Goal: Transaction & Acquisition: Purchase product/service

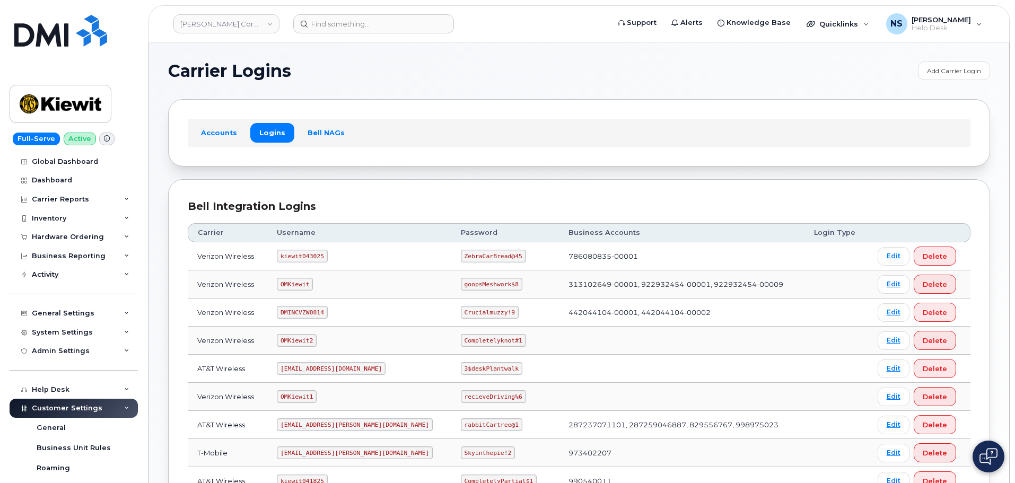
click at [309, 35] on header "Kiewit Corporation Support Alerts Knowledge Base Quicklinks Suspend / Cancel De…" at bounding box center [578, 23] width 861 height 37
click at [314, 24] on input at bounding box center [373, 23] width 161 height 19
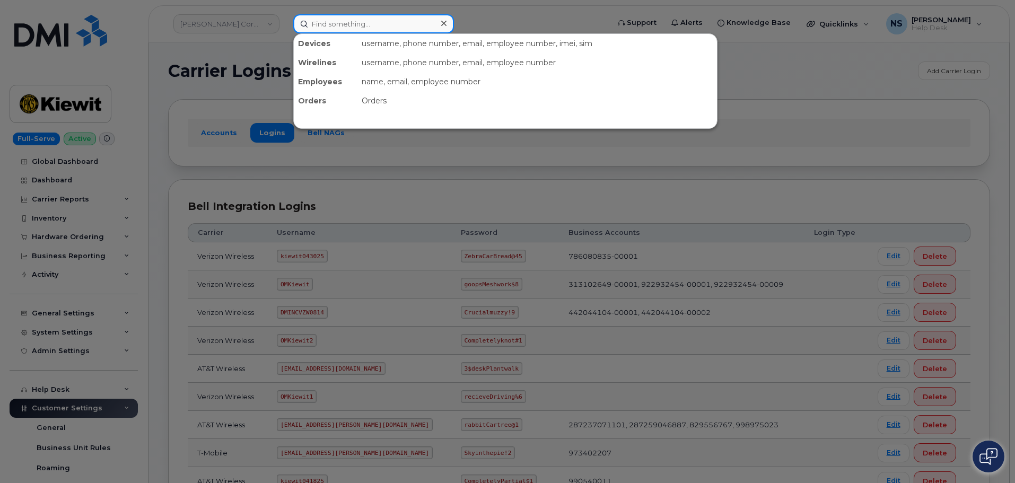
paste input "Asif Beg"
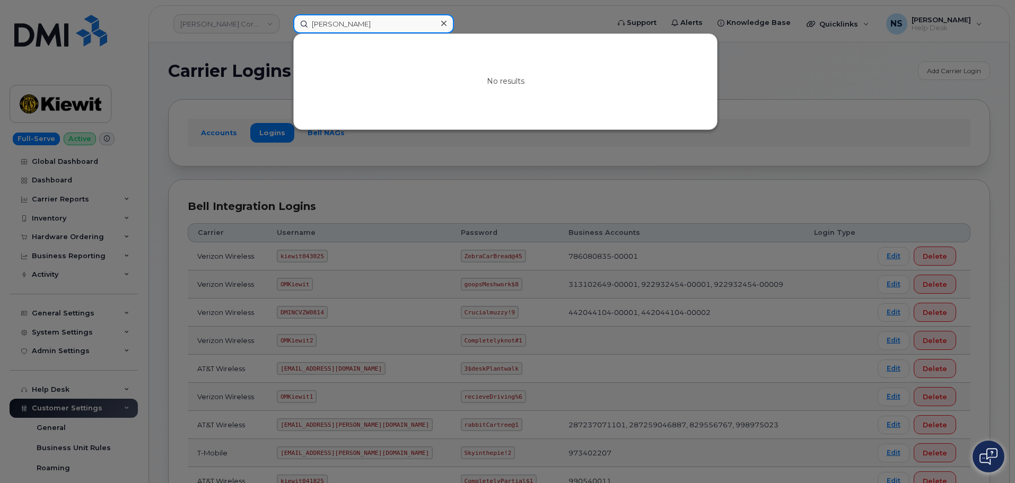
type input "Asif Beg"
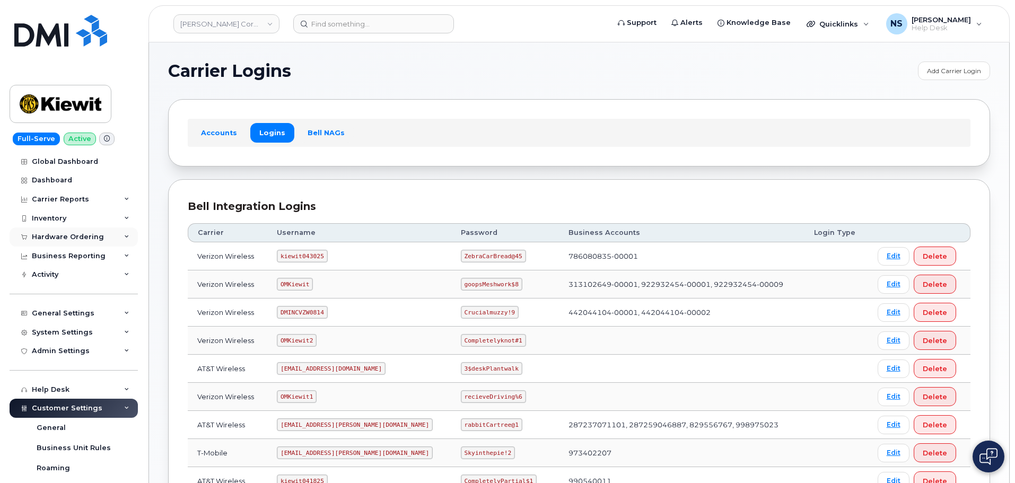
click at [84, 238] on div "Hardware Ordering" at bounding box center [68, 237] width 72 height 8
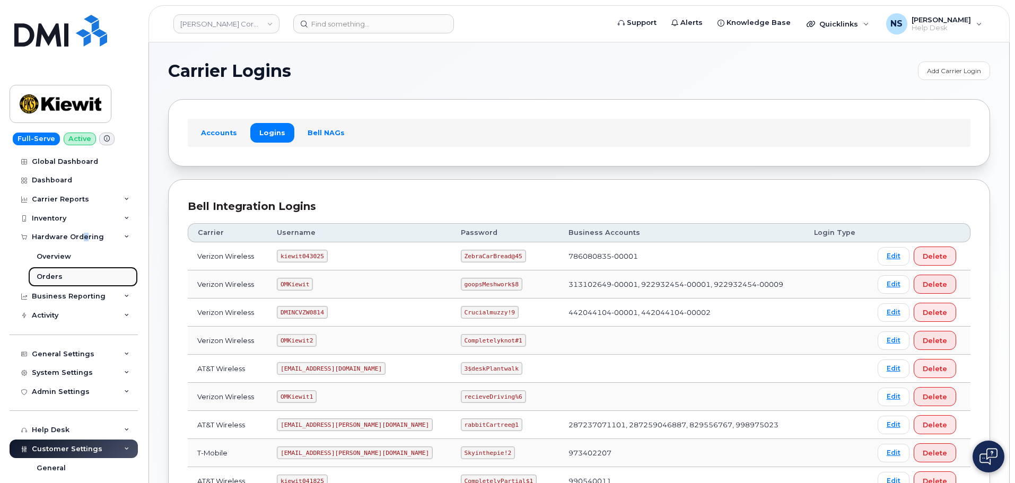
click at [91, 277] on link "Orders" at bounding box center [83, 277] width 110 height 20
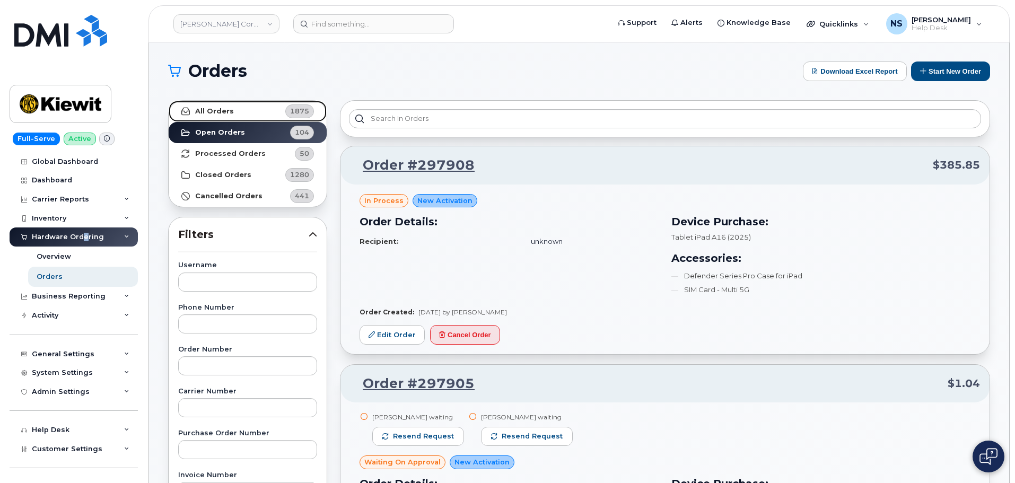
click at [261, 109] on link "All Orders 1875" at bounding box center [248, 111] width 158 height 21
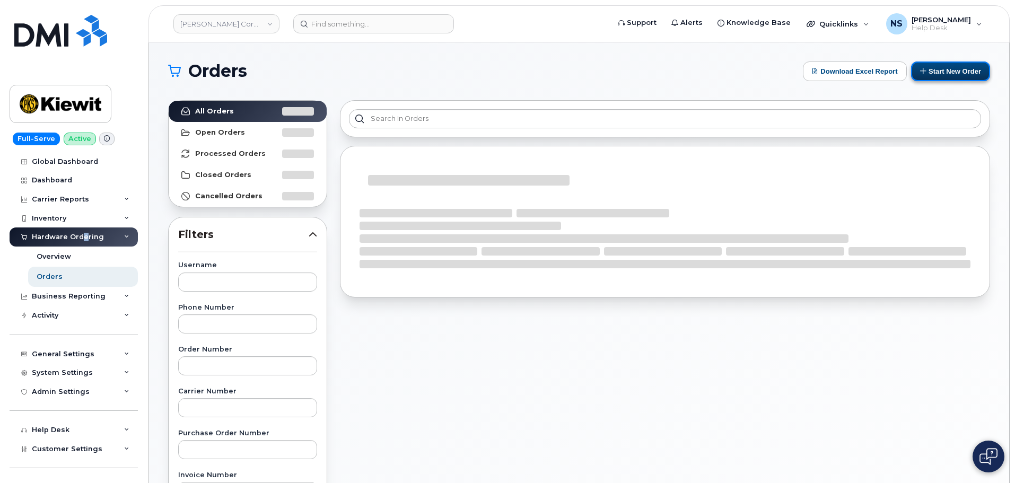
click at [946, 62] on button "Start New Order" at bounding box center [950, 72] width 79 height 20
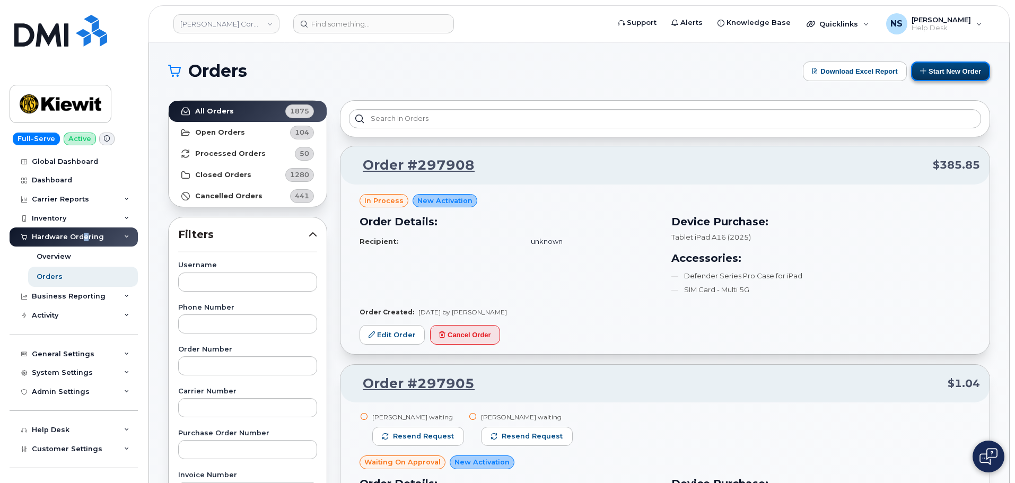
click at [929, 67] on button "Start New Order" at bounding box center [950, 72] width 79 height 20
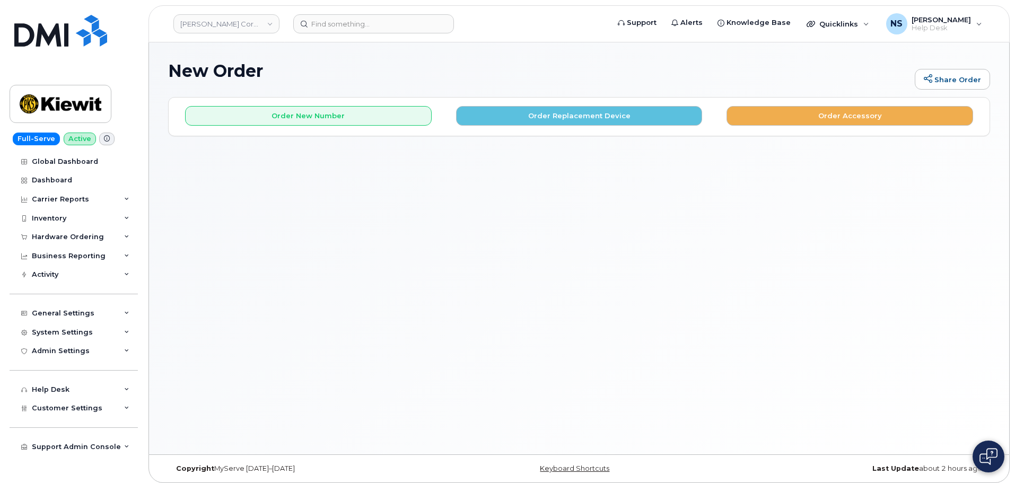
click at [849, 106] on div "Order New Number Order Replacement Device Order Accessory" at bounding box center [579, 112] width 821 height 28
drag, startPoint x: 850, startPoint y: 109, endPoint x: 849, endPoint y: 307, distance: 197.3
click at [851, 109] on button "Order Accessory" at bounding box center [850, 116] width 247 height 20
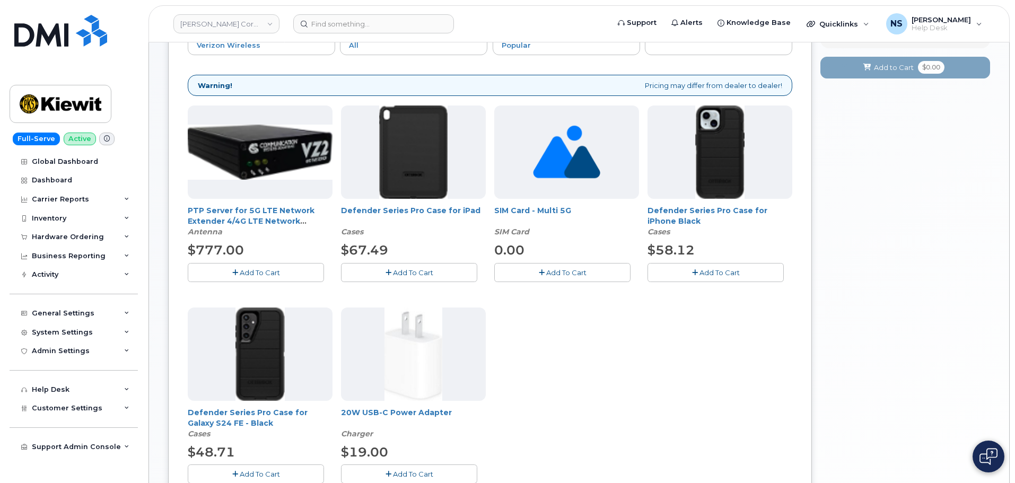
scroll to position [159, 0]
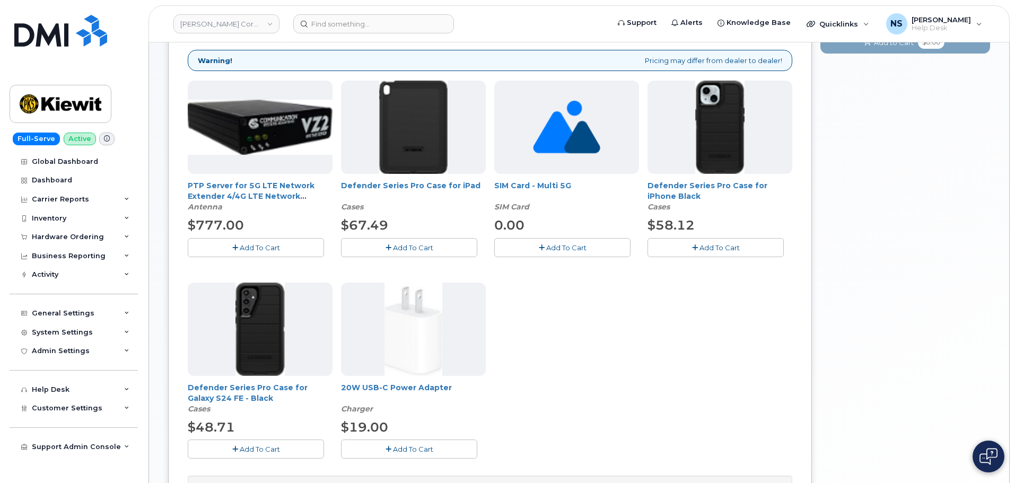
click at [563, 239] on button "Add To Cart" at bounding box center [562, 247] width 136 height 19
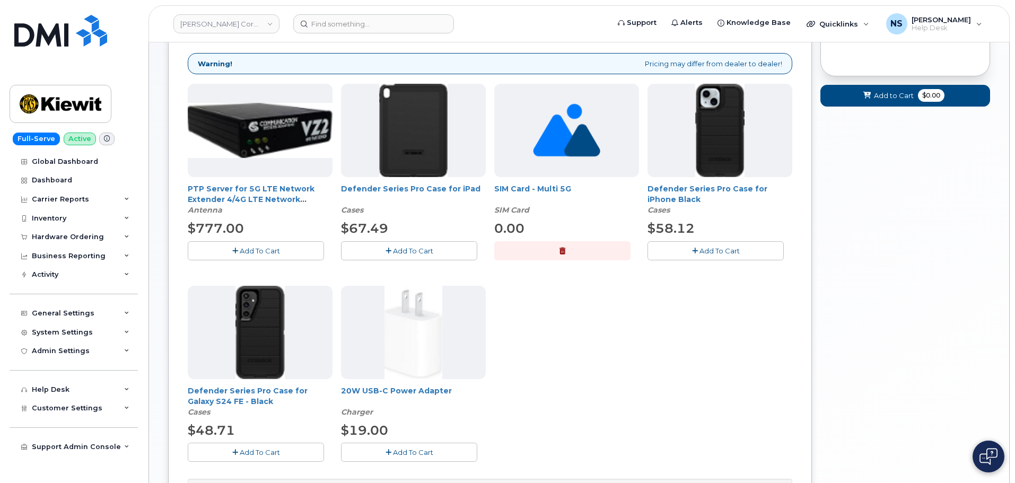
scroll to position [0, 0]
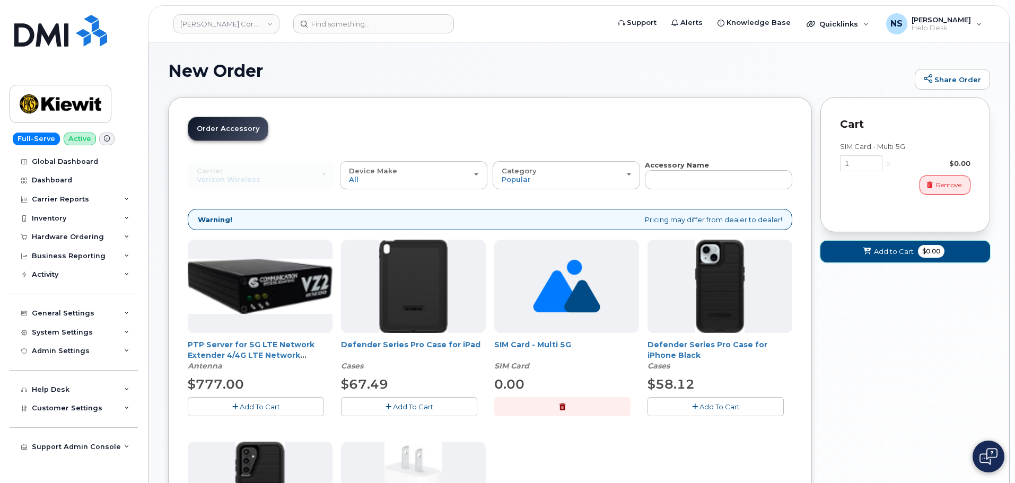
click at [886, 251] on span "Add to Cart" at bounding box center [894, 252] width 40 height 10
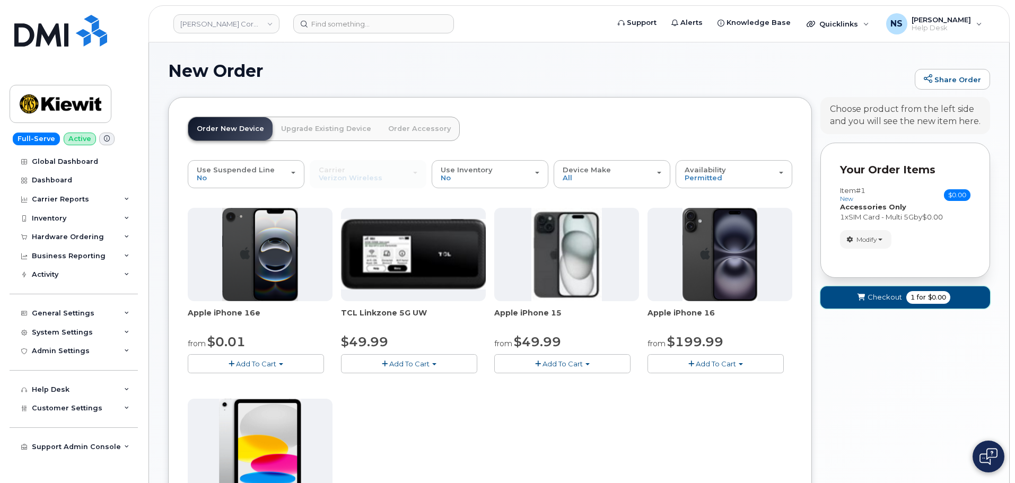
click at [857, 300] on span "submit" at bounding box center [861, 297] width 10 height 10
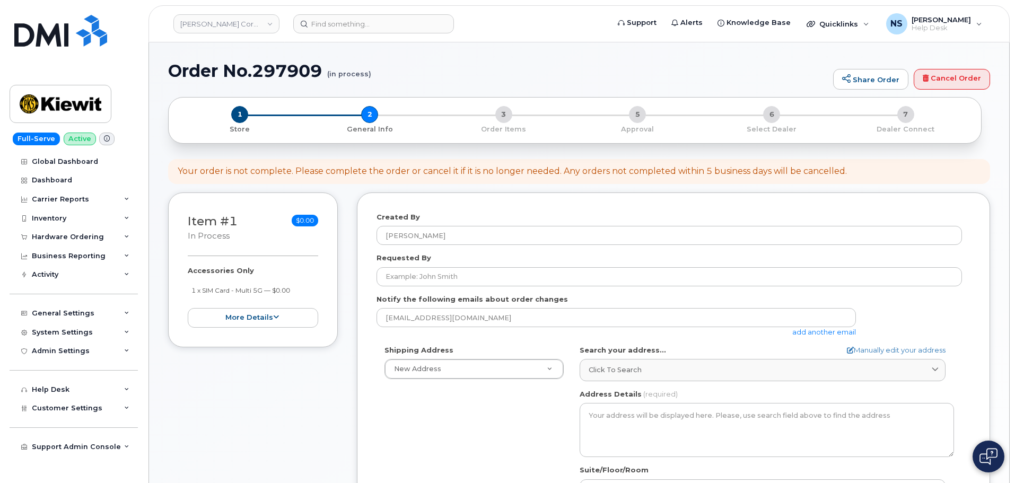
select select
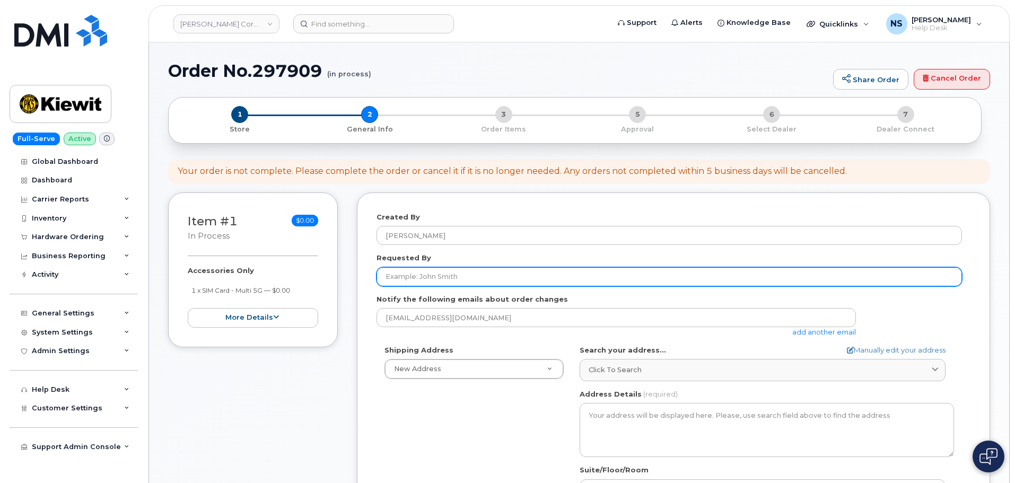
click at [541, 284] on input "Requested By" at bounding box center [669, 276] width 585 height 19
paste input "Collin Parish"
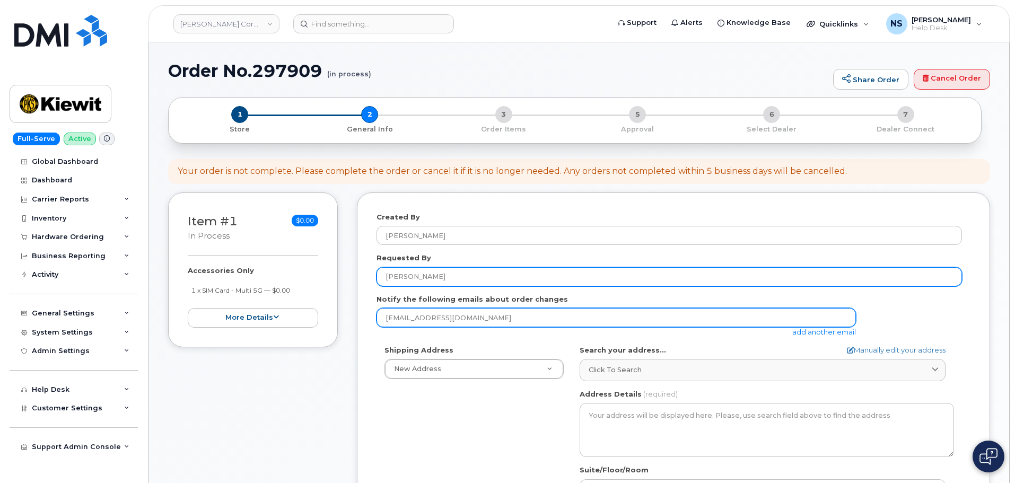
type input "Collin Parish"
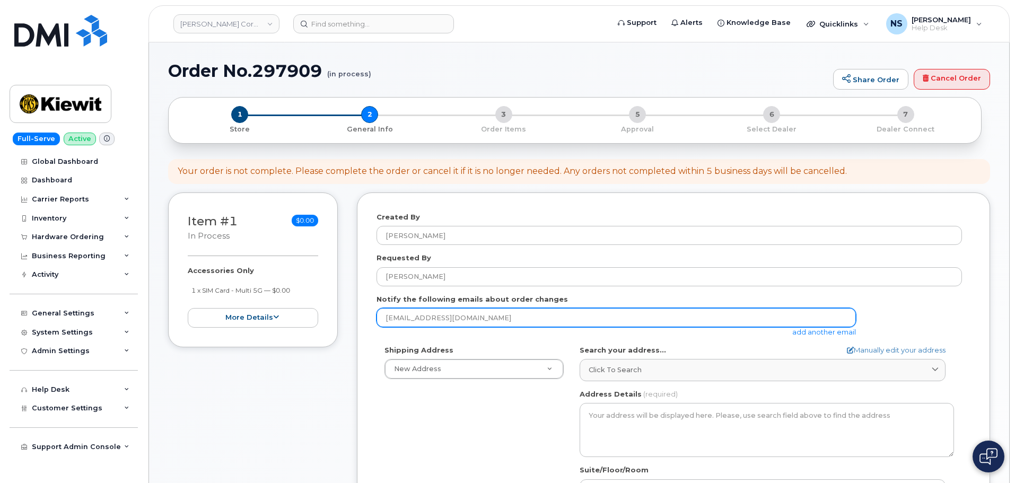
drag, startPoint x: 474, startPoint y: 316, endPoint x: 477, endPoint y: 323, distance: 8.1
click at [477, 323] on input "nshelton@dminc.com" at bounding box center [616, 317] width 479 height 19
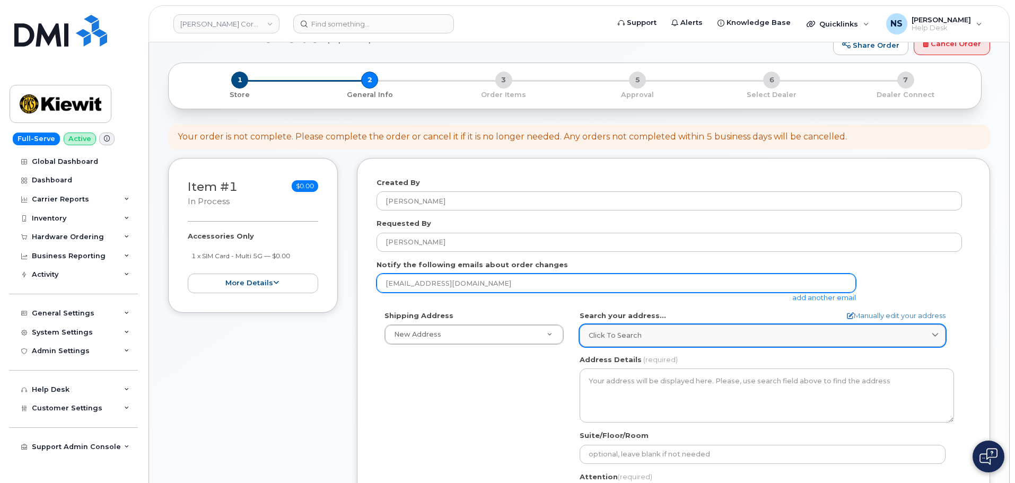
scroll to position [53, 0]
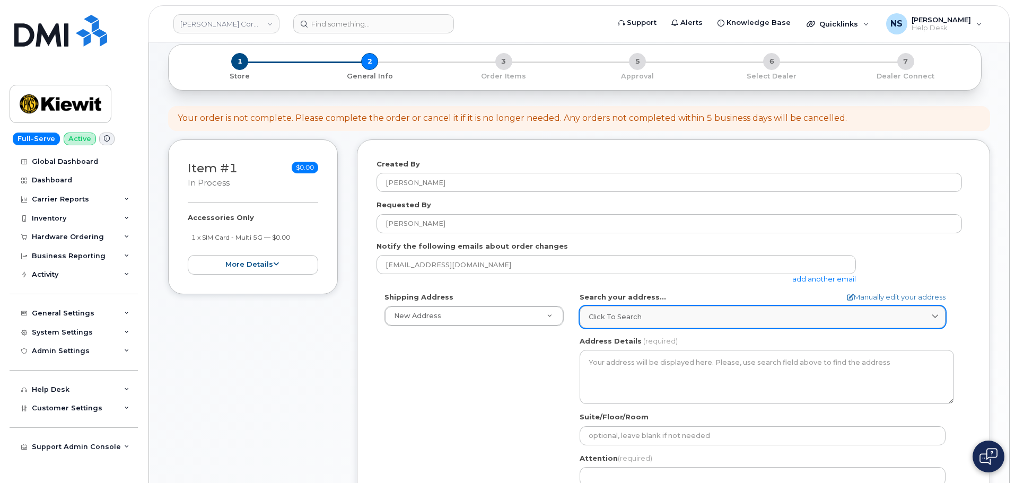
click at [654, 309] on link "Click to search" at bounding box center [763, 317] width 366 height 22
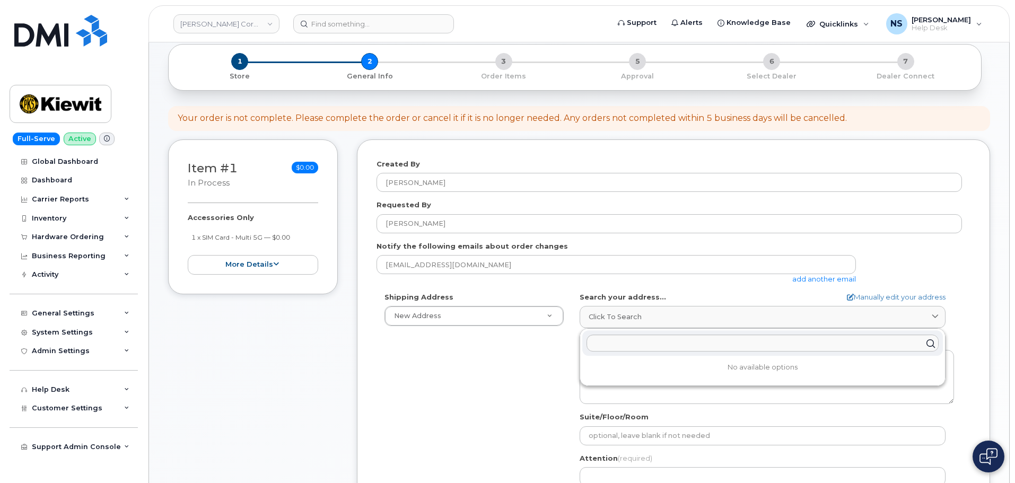
click at [667, 355] on div at bounding box center [762, 343] width 361 height 25
click at [667, 351] on input "text" at bounding box center [763, 343] width 352 height 17
paste input "37 Old Market St."
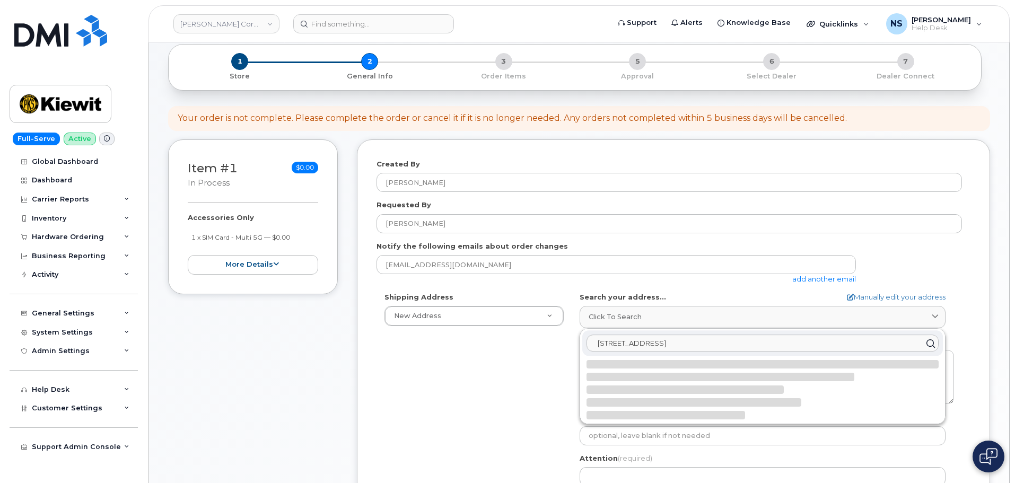
click at [597, 342] on input "37 Old Market St." at bounding box center [763, 343] width 352 height 17
click at [679, 340] on input "137 Old Market St." at bounding box center [763, 343] width 352 height 17
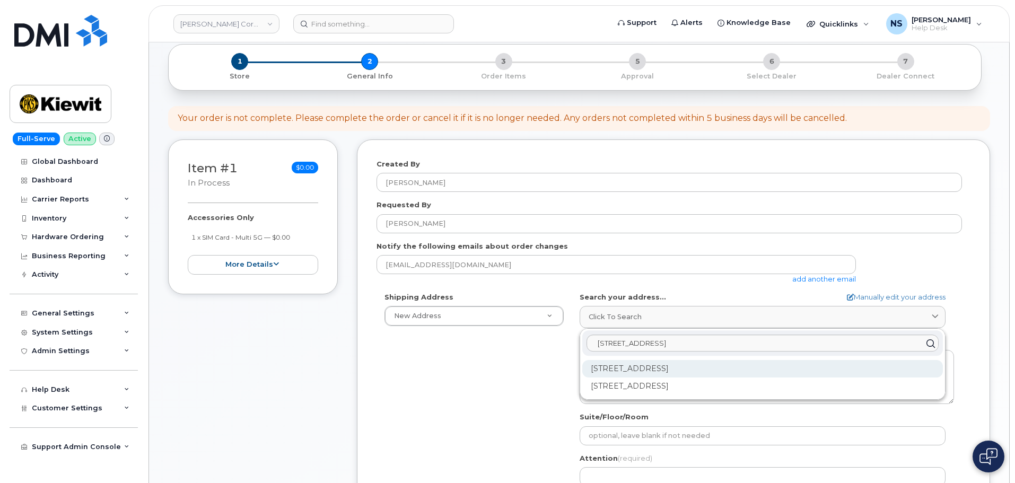
click at [709, 366] on div "137 Old Market St Aiken SC 29803" at bounding box center [762, 369] width 361 height 18
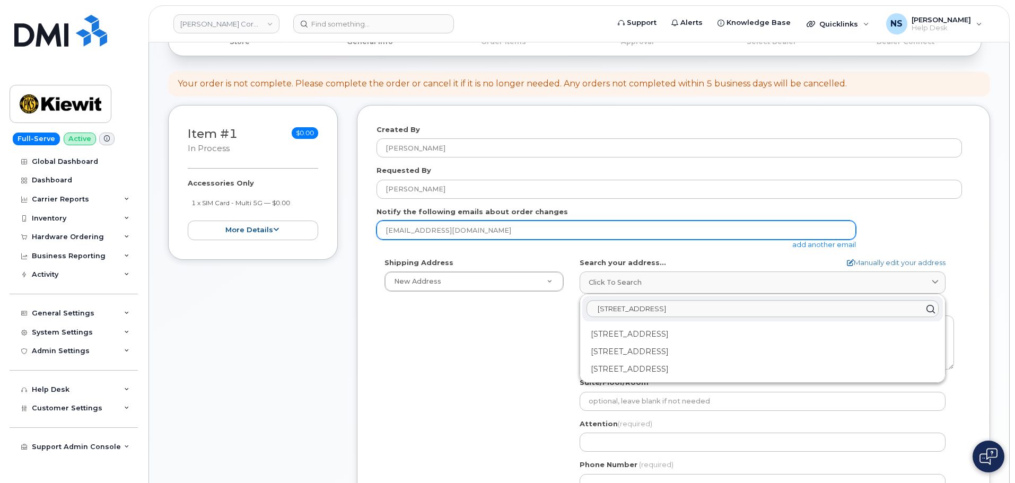
scroll to position [106, 0]
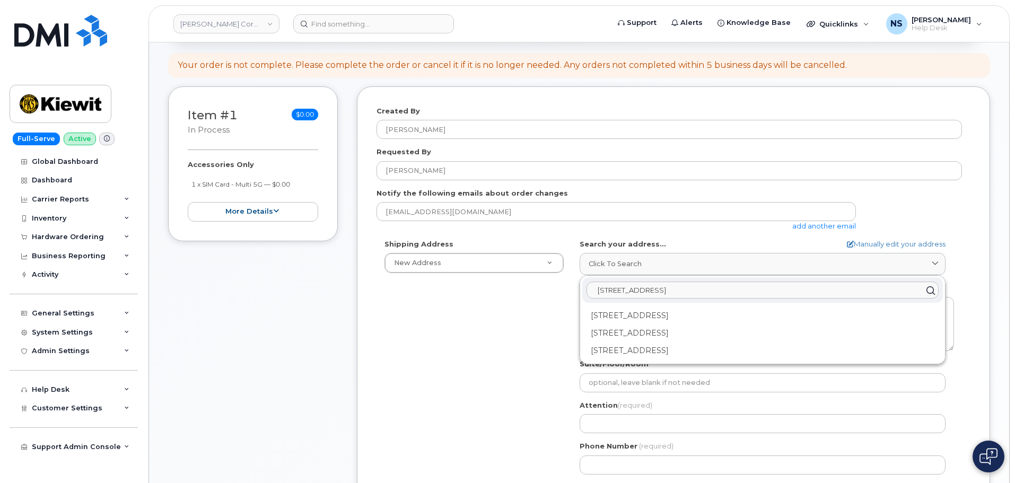
click at [683, 295] on input "137 Old Market St. Sc" at bounding box center [763, 290] width 352 height 17
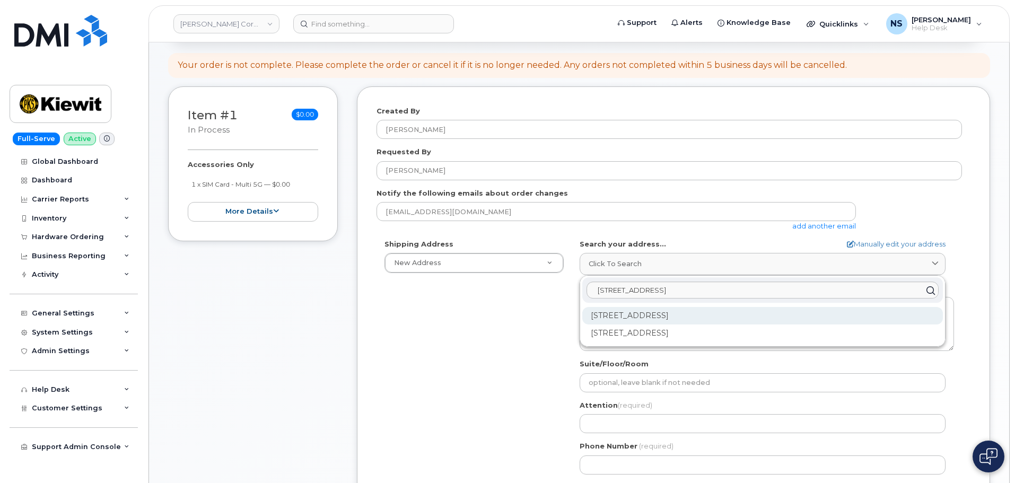
click at [672, 316] on div "137 Old Market St Aiken SC 29803" at bounding box center [762, 316] width 361 height 18
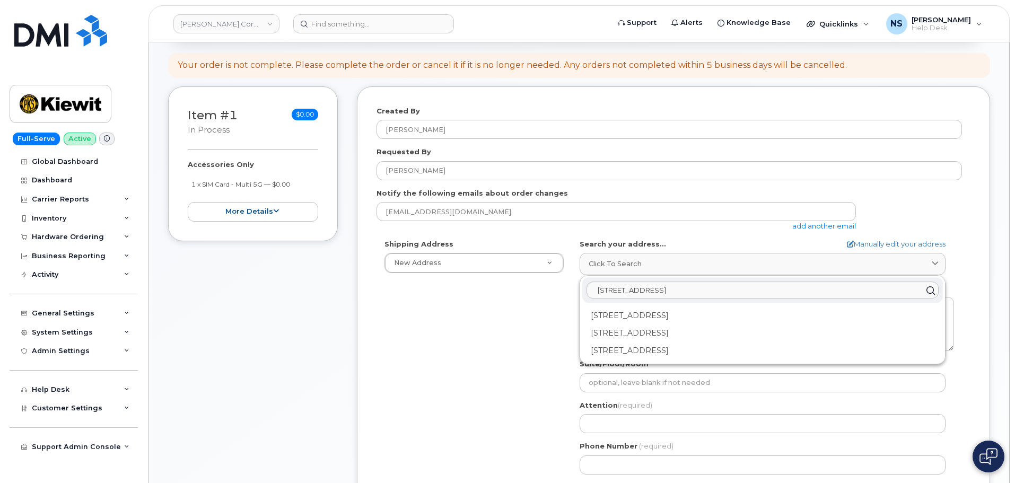
click at [700, 291] on input "137 Old Market St." at bounding box center [763, 290] width 352 height 17
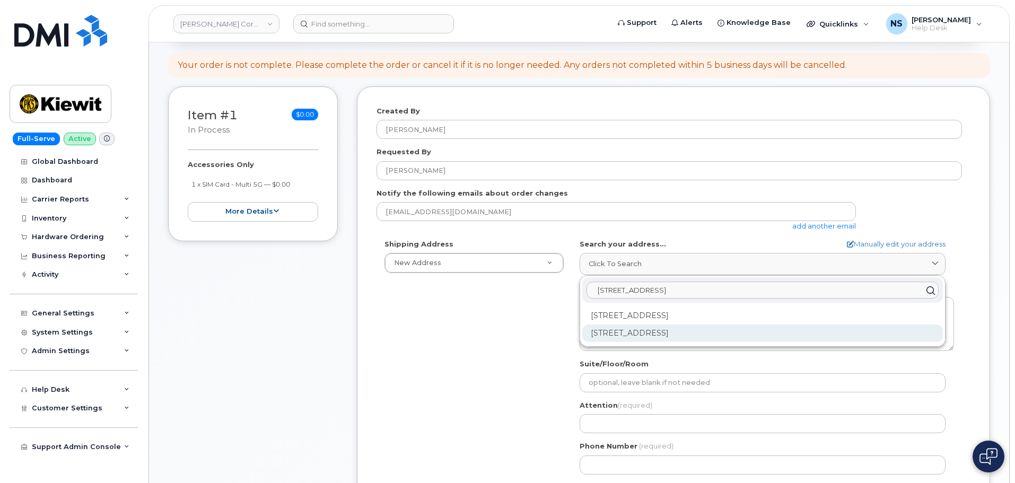
type input "137 Old Market St."
click at [720, 329] on div "137 Old Market St Aiken SC 29803-3913" at bounding box center [762, 334] width 361 height 18
select select
type textarea "137 Old Market St AIKEN SC 29803-3913 UNITED STATES"
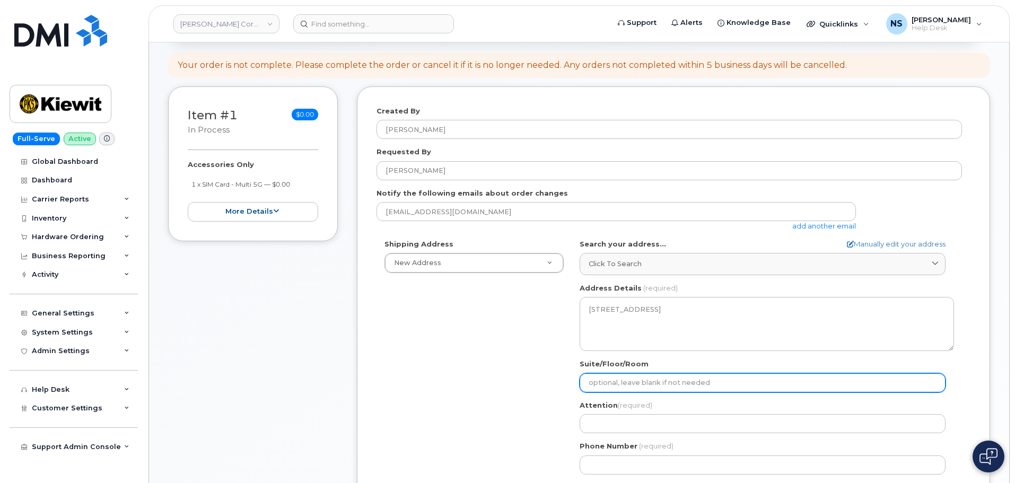
click at [631, 380] on input "Suite/Floor/Room" at bounding box center [763, 382] width 366 height 19
select select
type input "1"
select select
type input "10"
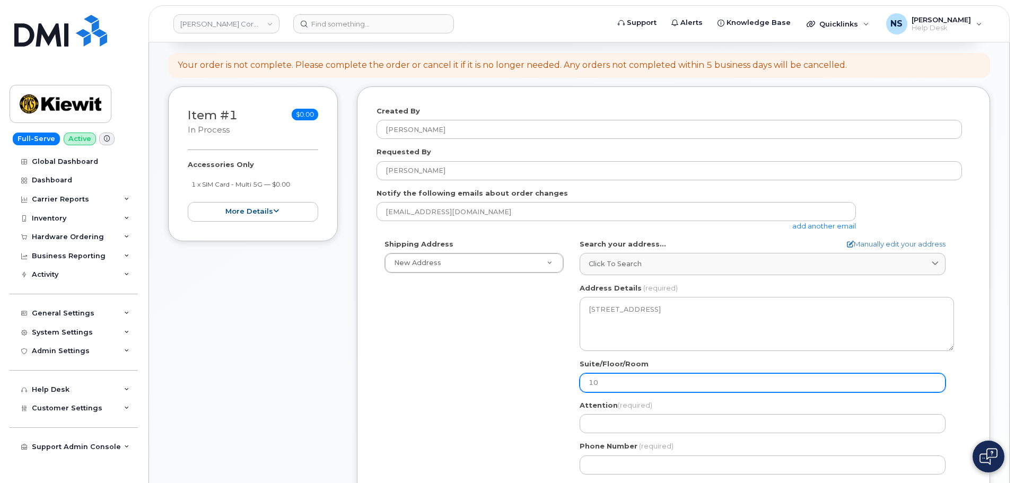
select select
type input "101"
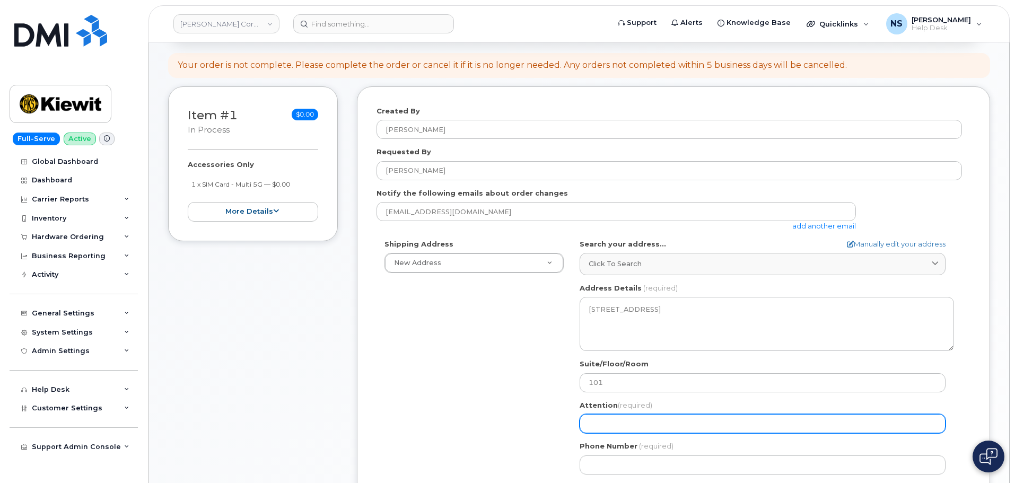
click at [636, 424] on input "Attention (required)" at bounding box center [763, 423] width 366 height 19
select select
type input "K"
select select
type input "Ki"
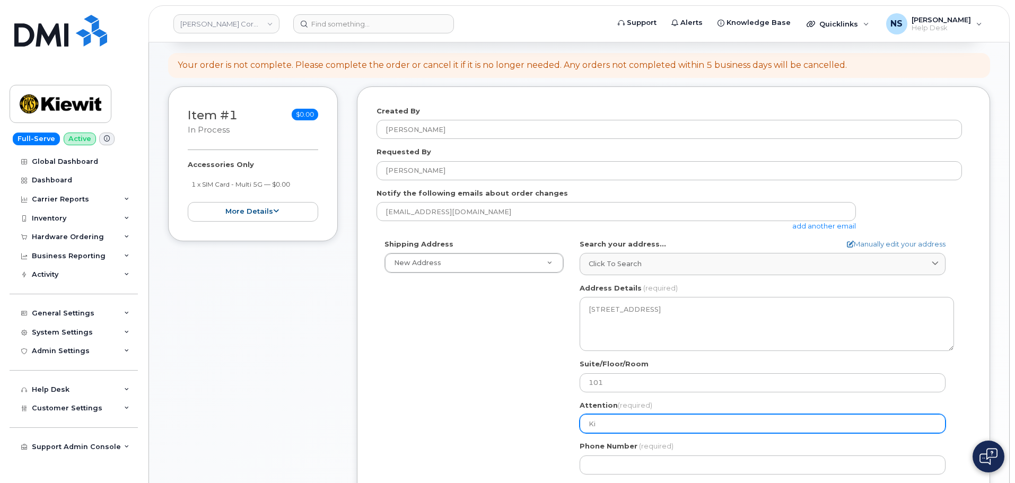
select select
type input "Kie"
select select
type input "Kiew"
select select
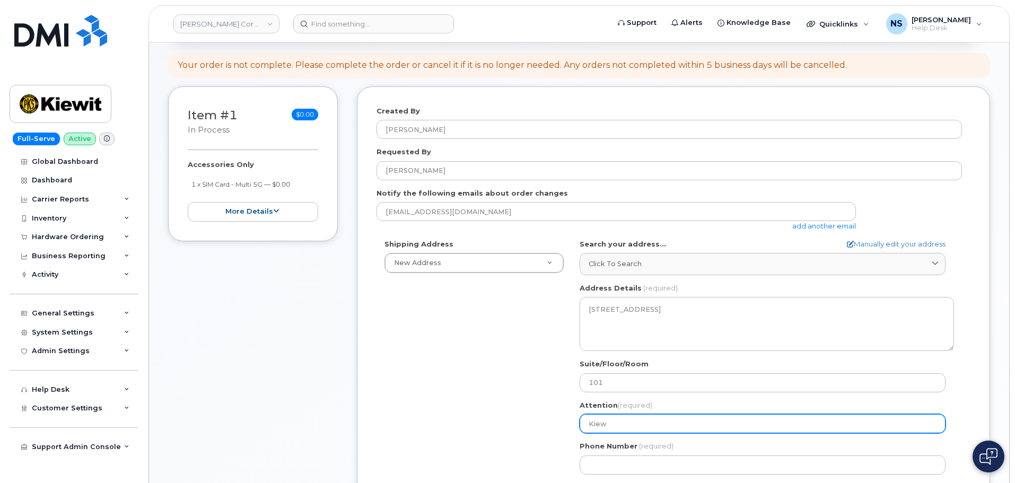
type input "Kiewi"
select select
type input "Kiewit"
select select
type input "Kiewit N"
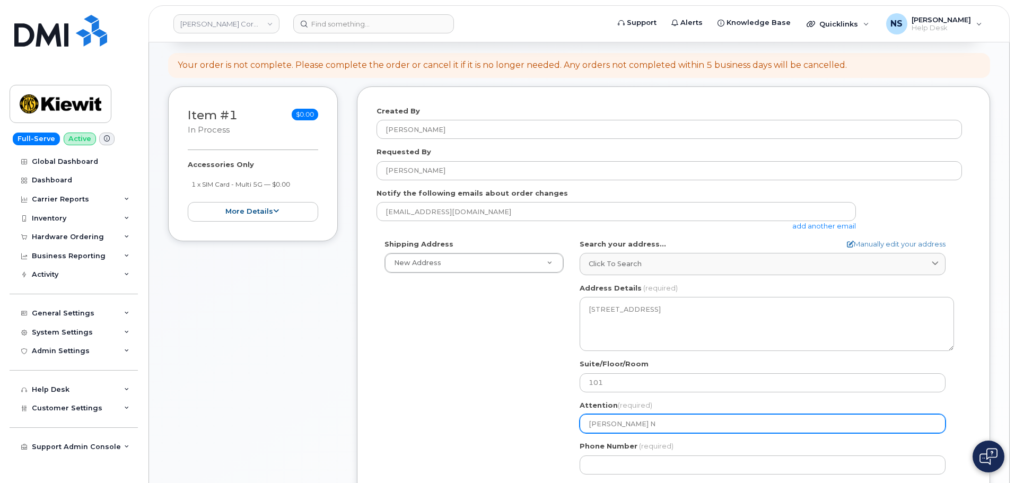
select select
type input "Kiewit Nu"
select select
type input "Kiewit Nuc"
select select
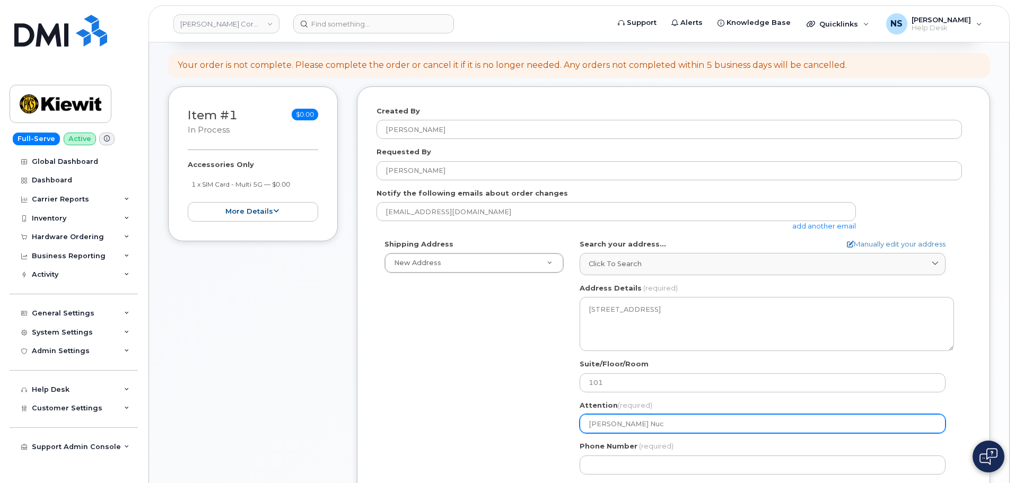
type input "Kiewit Nucl"
select select
type input "Kiewit Nucle"
select select
type input "Kiewit Nuclea"
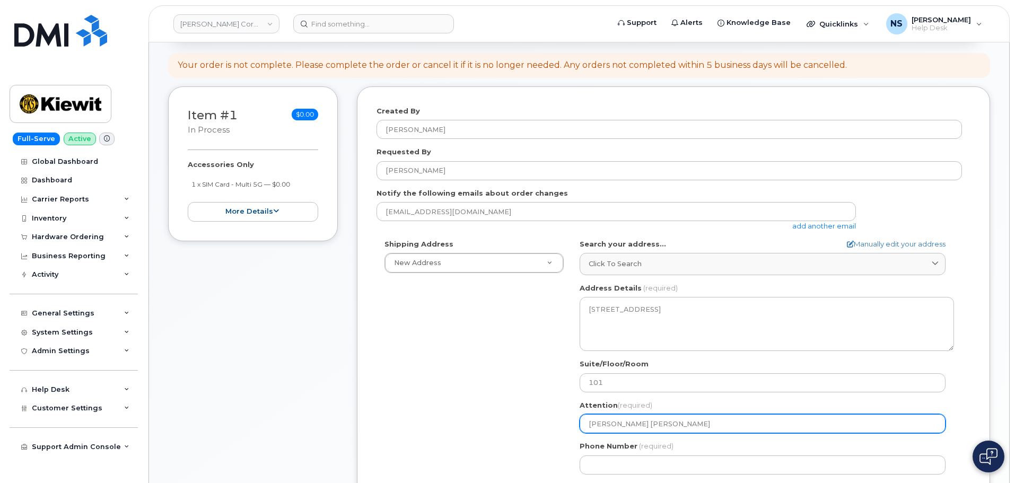
select select
type input "Kiewit Nuclear"
select select
type input "Kiewit Nuclear S"
select select
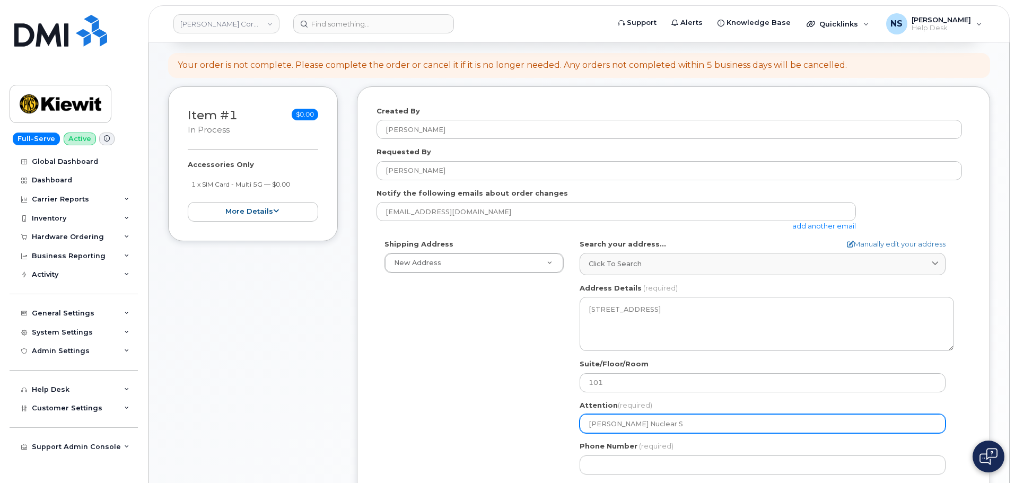
type input "Kiewit Nuclear So"
select select
type input "Kiewit Nuclear Sol"
select select
type input "Kiewit Nuclear Solu"
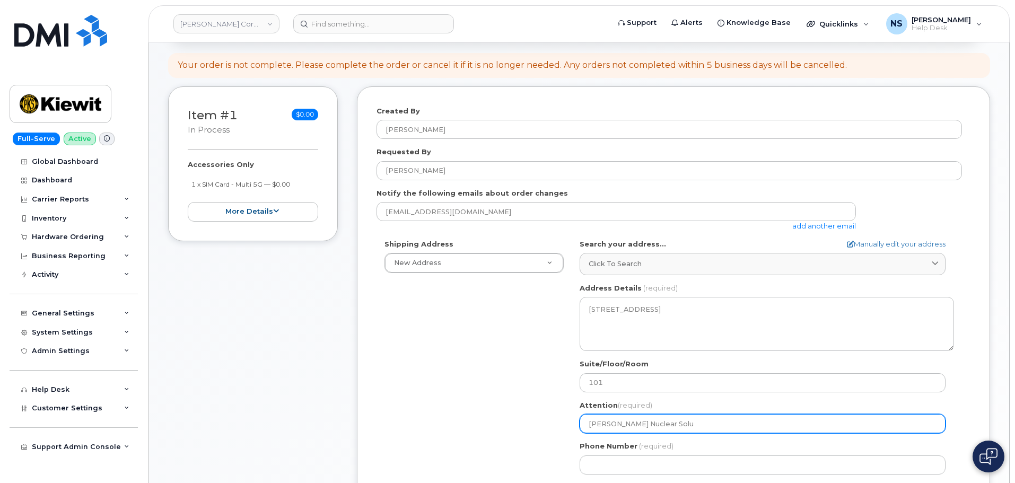
select select
type input "Kiewit Nuclear Solut"
select select
type input "Kiewit Nuclear Soluti"
select select
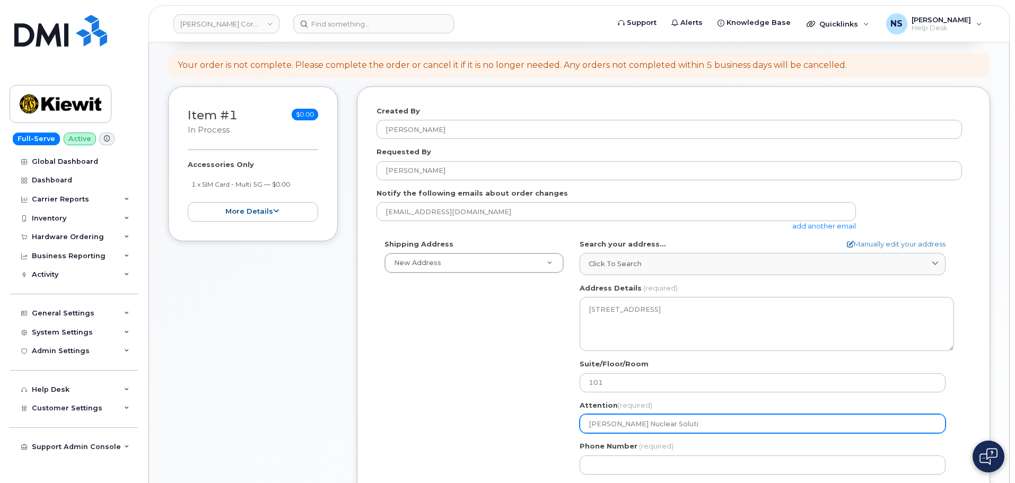
type input "Kiewit Nuclear Solutio"
select select
type input "Kiewit Nuclear Solution"
select select
type input "[PERSON_NAME] Nuclear Solutions"
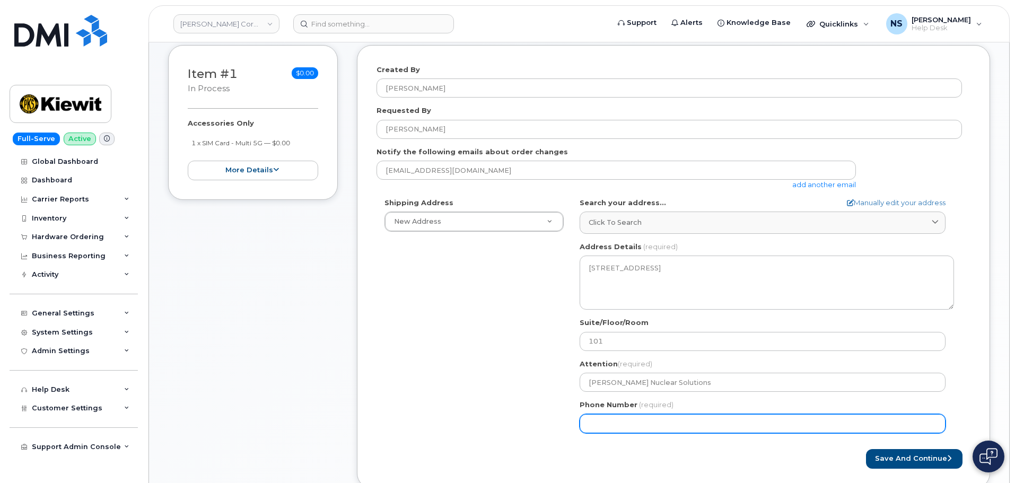
scroll to position [159, 0]
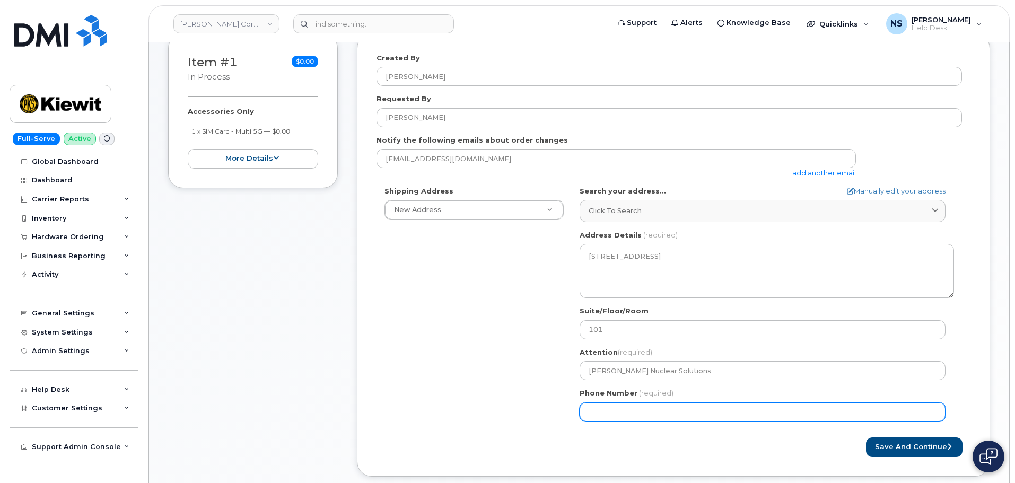
click at [648, 415] on input "Phone Number" at bounding box center [763, 412] width 366 height 19
paste input "8652232006"
select select
click at [649, 410] on input "8652232006" at bounding box center [763, 412] width 366 height 19
type input "8652232006"
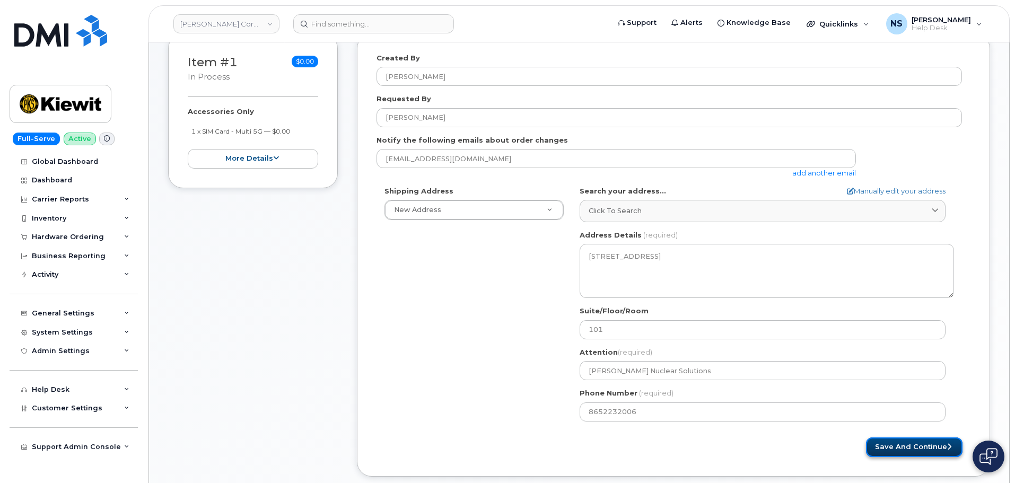
drag, startPoint x: 915, startPoint y: 445, endPoint x: 923, endPoint y: 445, distance: 7.4
click at [915, 444] on button "Save and Continue" at bounding box center [914, 448] width 97 height 20
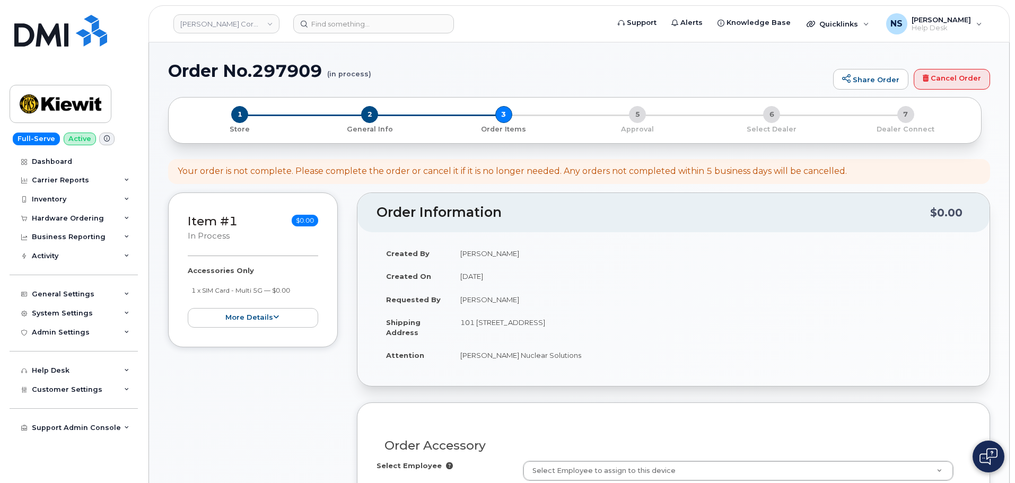
select select
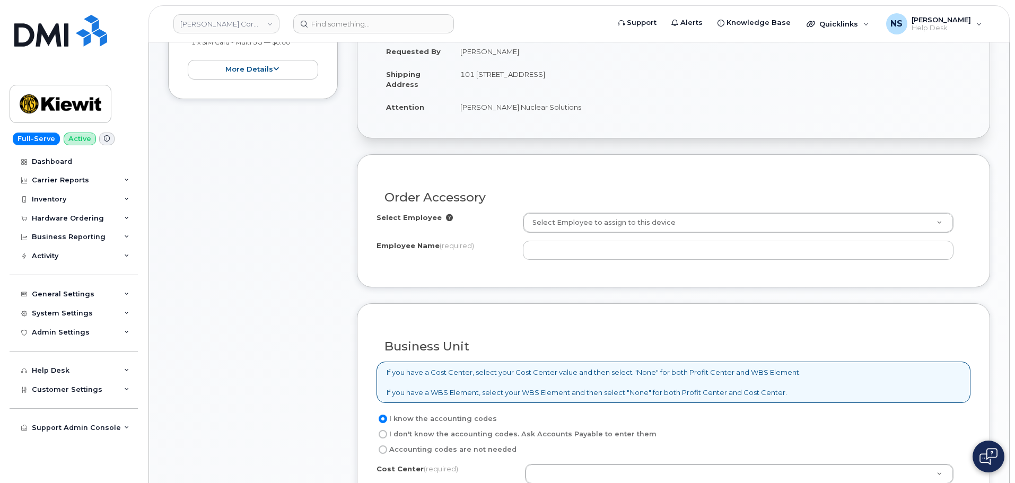
scroll to position [265, 0]
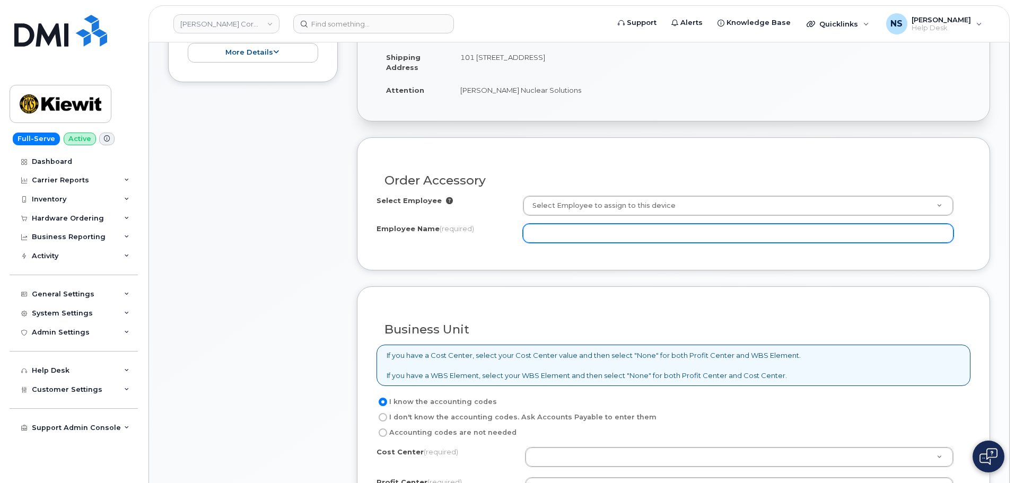
click at [557, 226] on input "Employee Name (required)" at bounding box center [738, 233] width 431 height 19
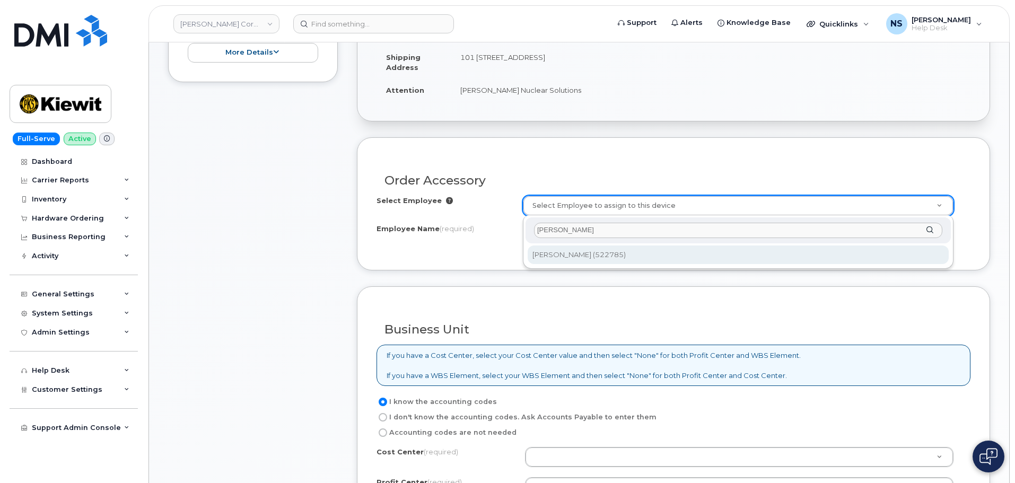
type input "[PERSON_NAME]"
type input "2165033"
type input "[PERSON_NAME]"
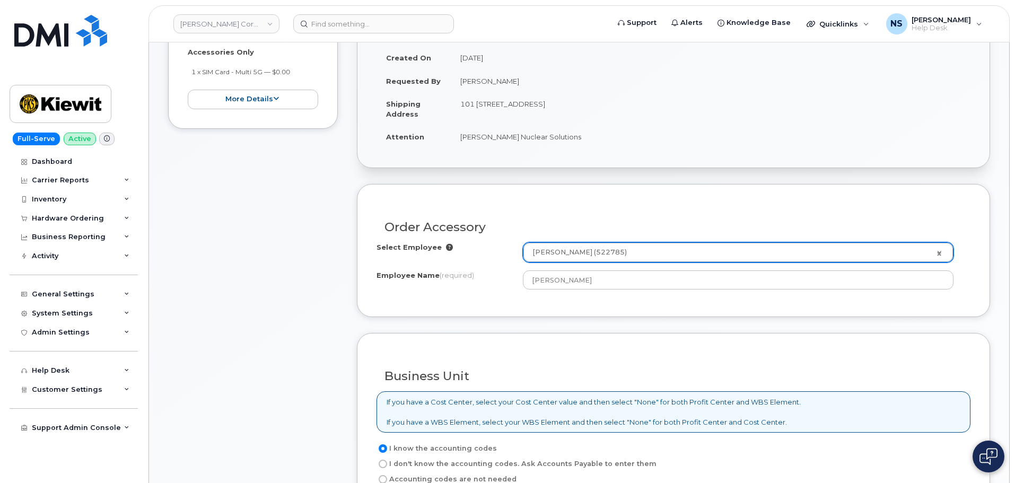
scroll to position [424, 0]
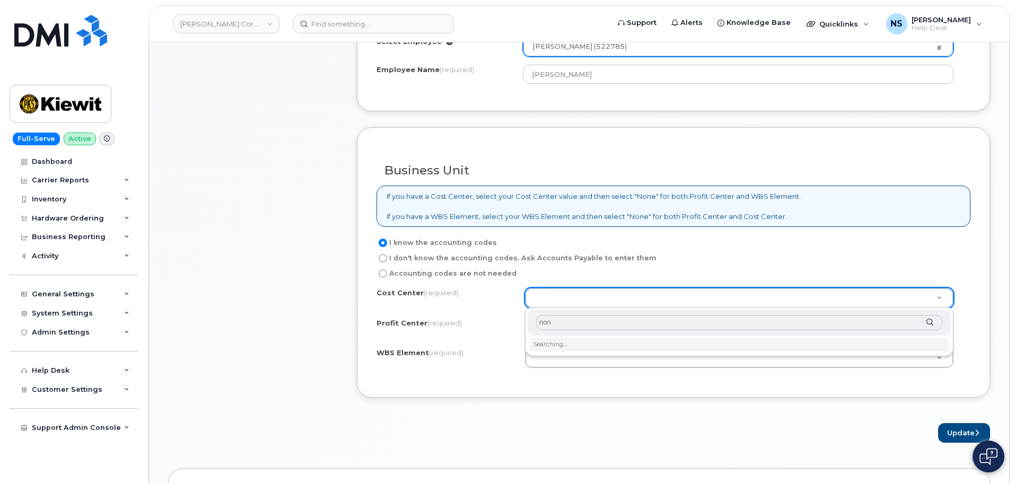
type input "none"
type input "None"
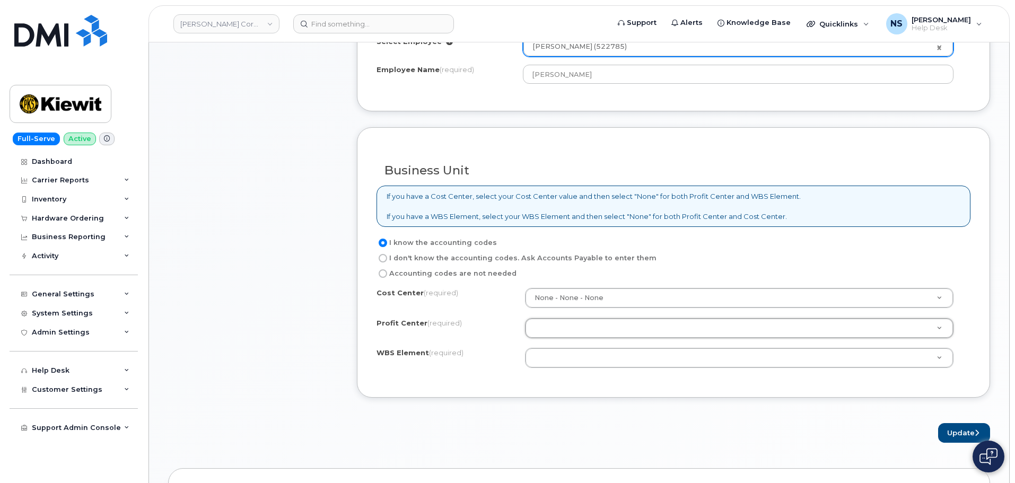
type input "n"
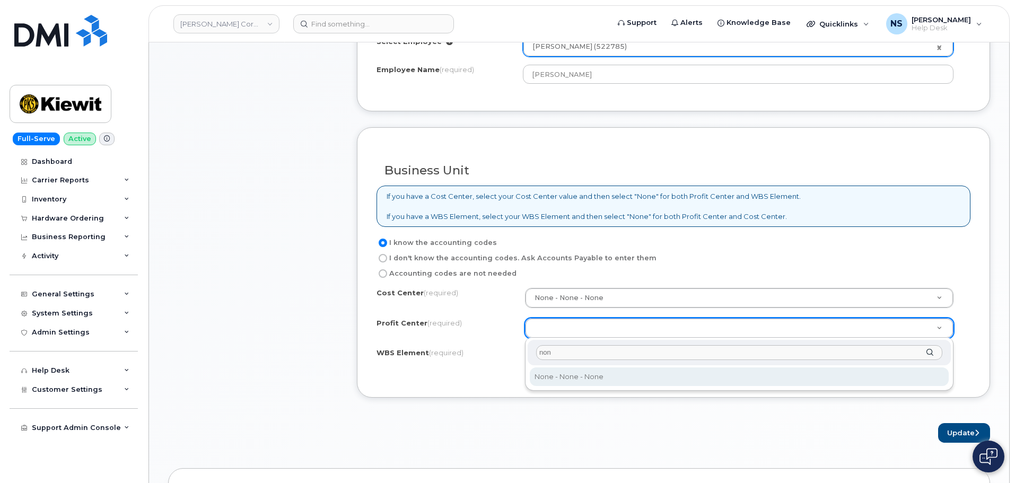
type input "none"
select select "None"
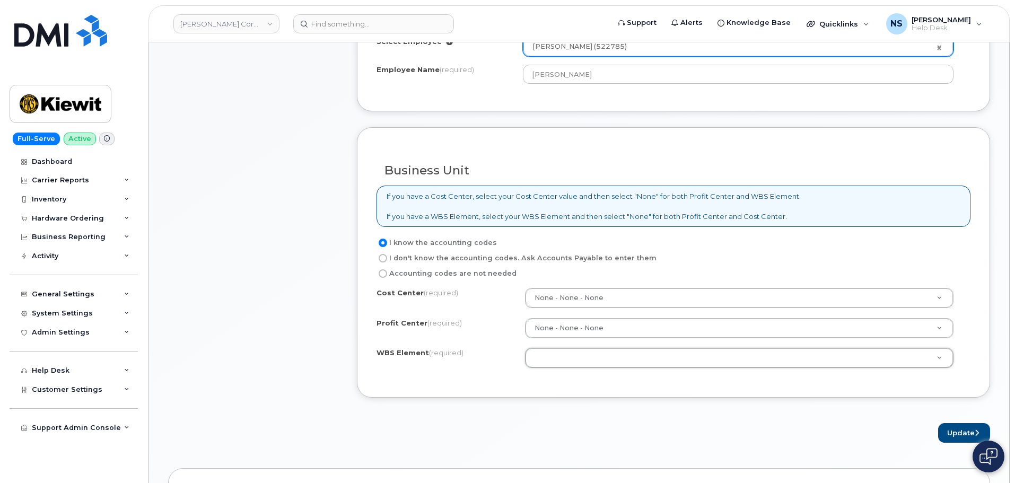
type input "n"
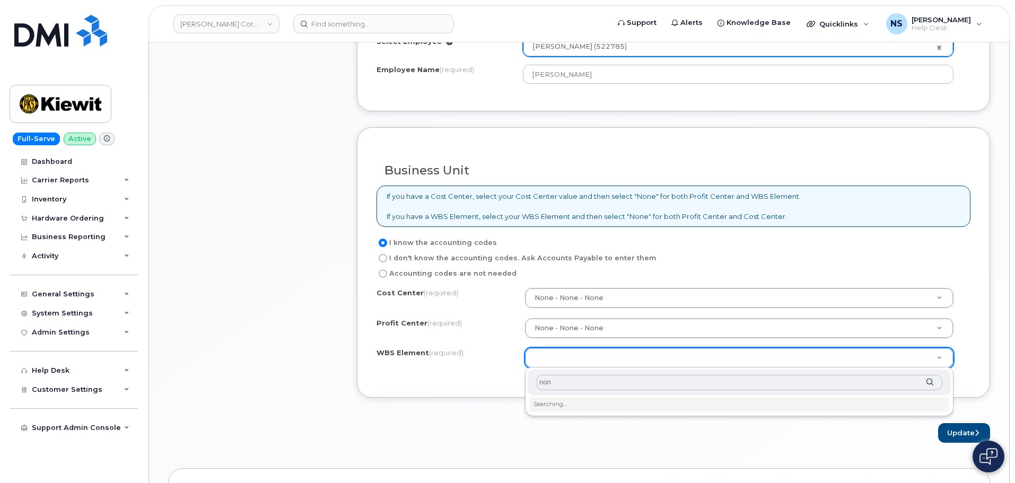
type input "none"
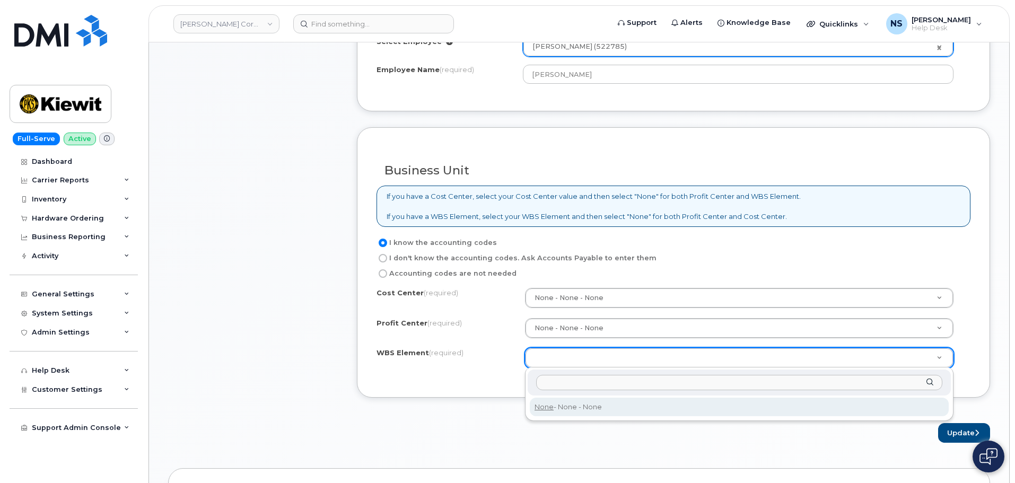
type input "None"
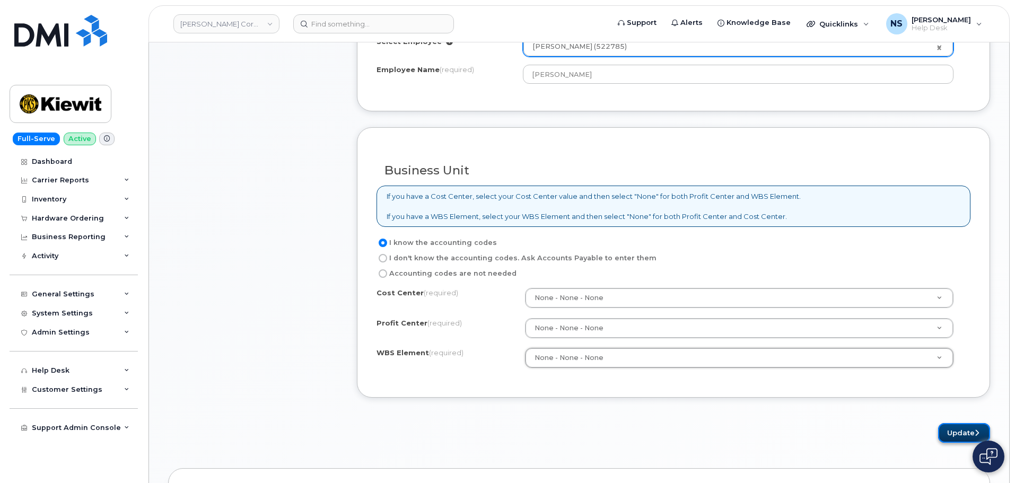
click at [960, 436] on button "Update" at bounding box center [964, 433] width 52 height 20
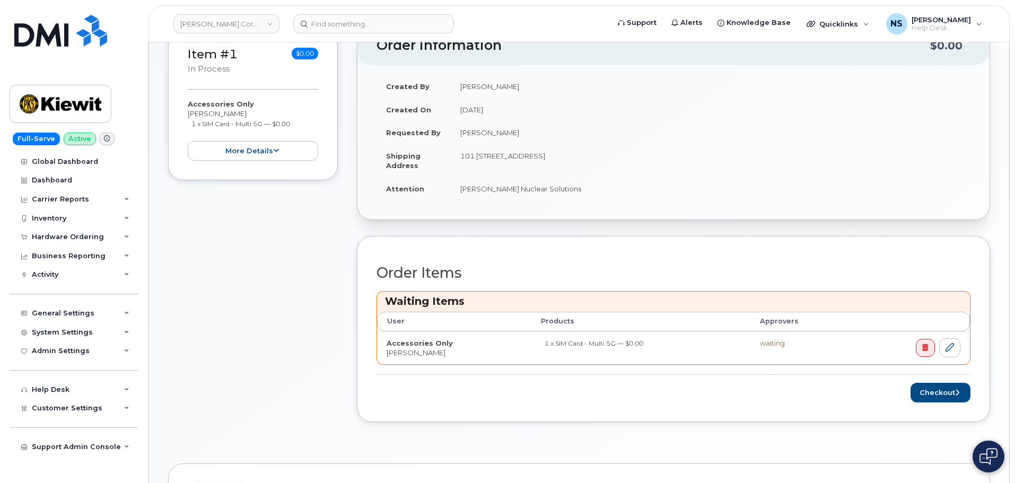
scroll to position [471, 0]
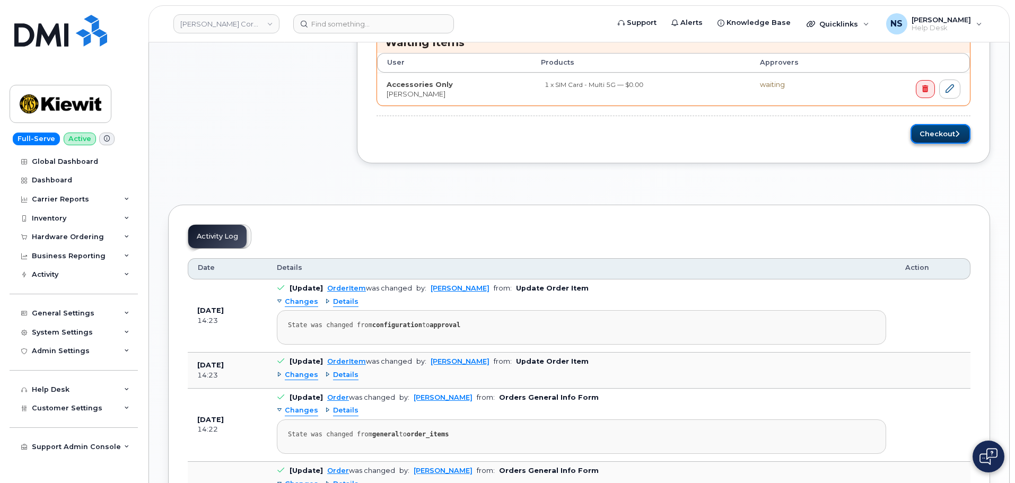
click at [931, 137] on button "Checkout" at bounding box center [941, 134] width 60 height 20
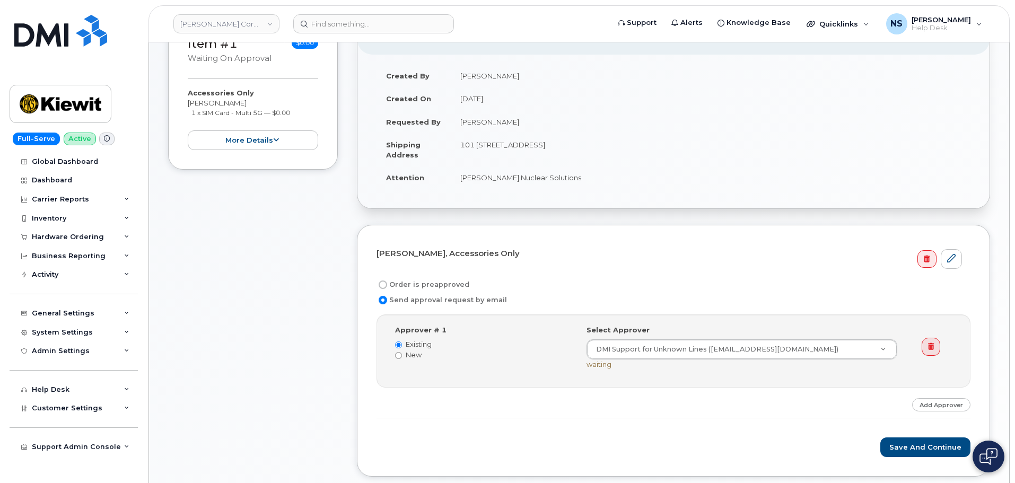
scroll to position [159, 0]
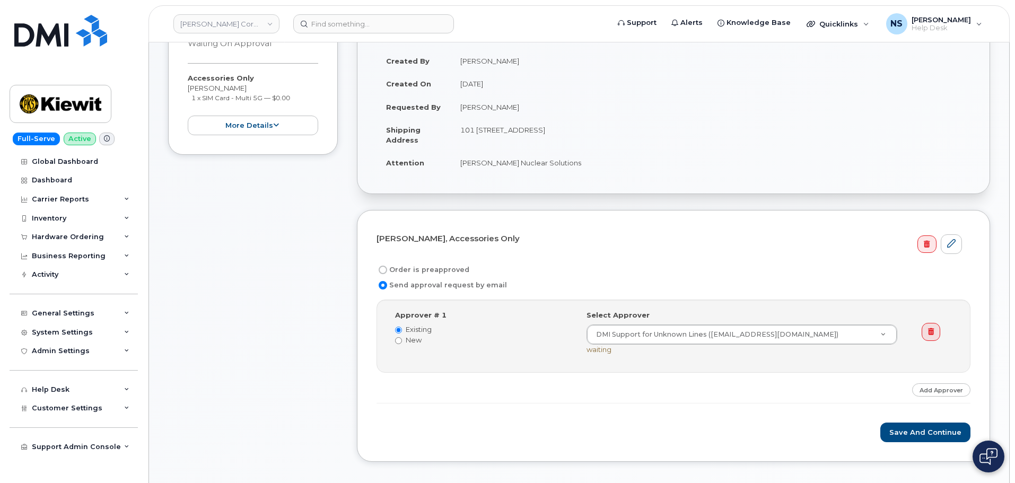
click at [406, 272] on label "Order is preapproved" at bounding box center [423, 270] width 93 height 13
click at [387, 272] on input "Order is preapproved" at bounding box center [383, 270] width 8 height 8
radio input "true"
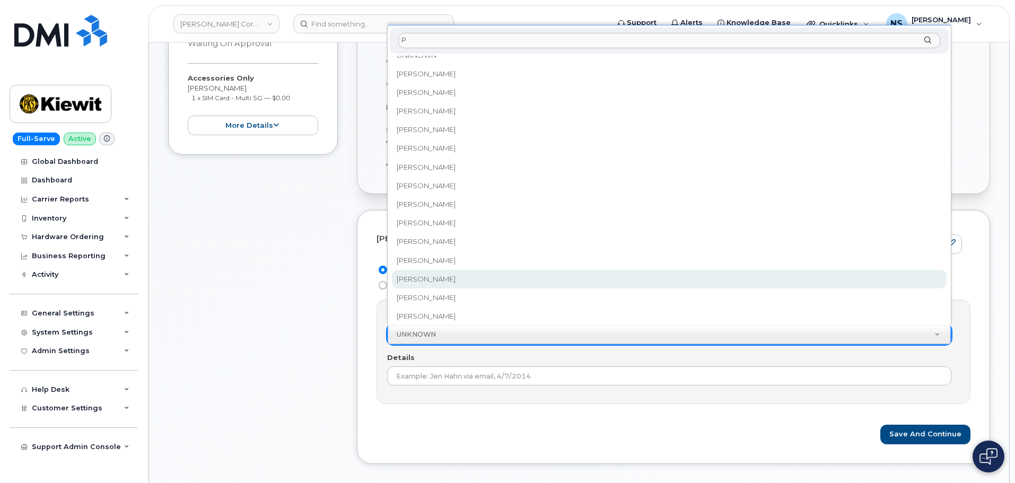
scroll to position [0, 0]
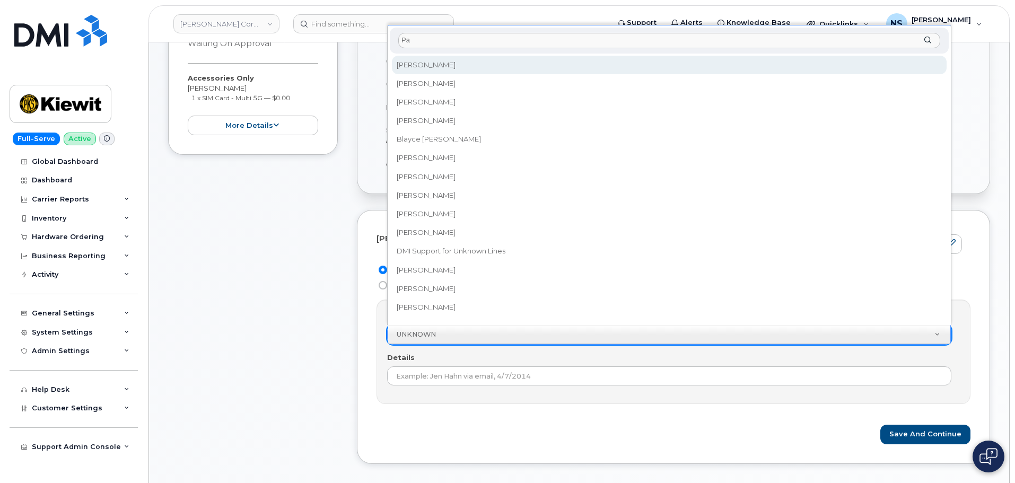
type input "Pau"
type input "A"
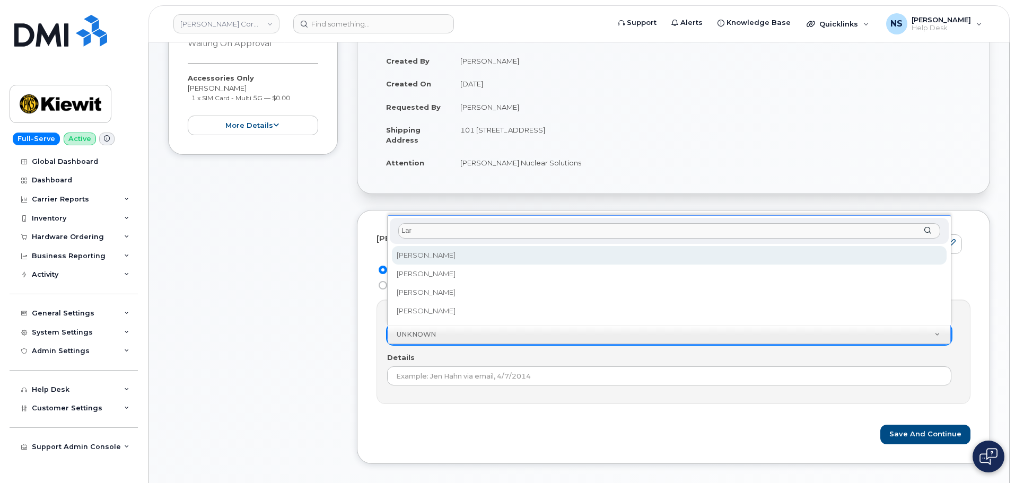
type input "Lara"
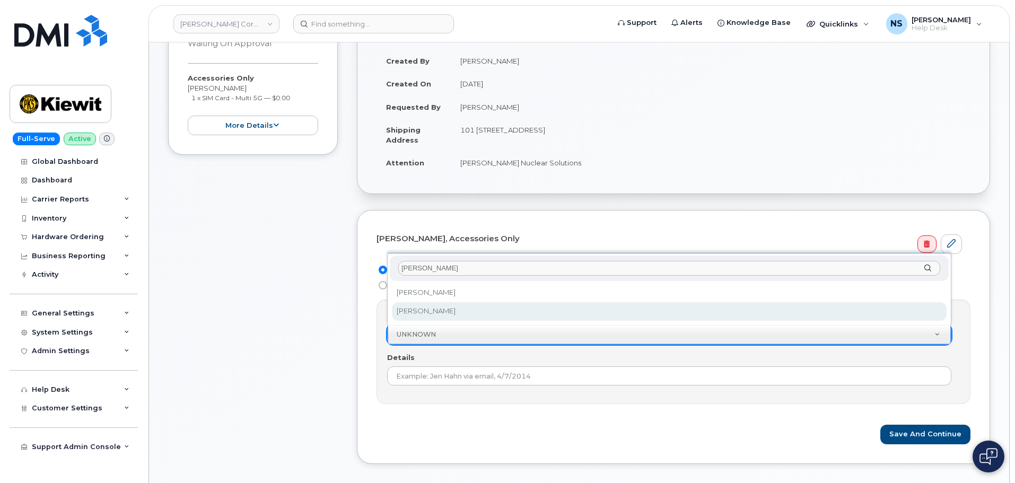
select select "2351632"
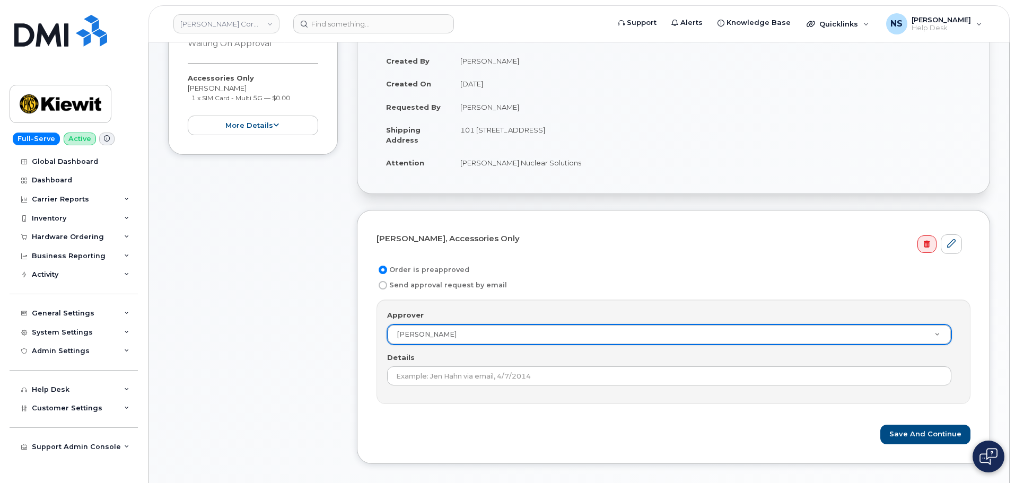
click at [428, 365] on div "Details" at bounding box center [673, 369] width 573 height 33
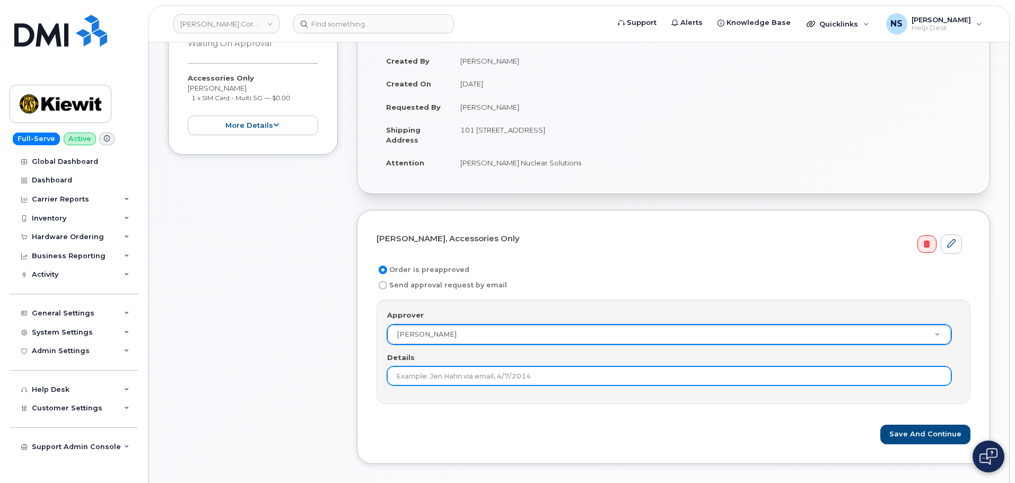
click at [565, 373] on input "Details" at bounding box center [669, 375] width 564 height 19
type input "lara.damiana@kiewit.com"
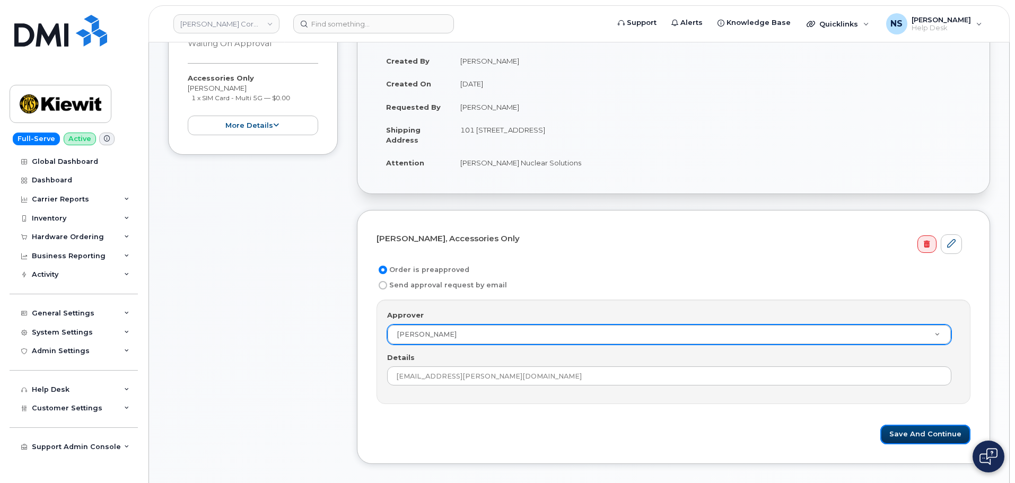
drag, startPoint x: 927, startPoint y: 433, endPoint x: 899, endPoint y: 467, distance: 44.5
click at [927, 432] on button "Save and Continue" at bounding box center [925, 435] width 90 height 20
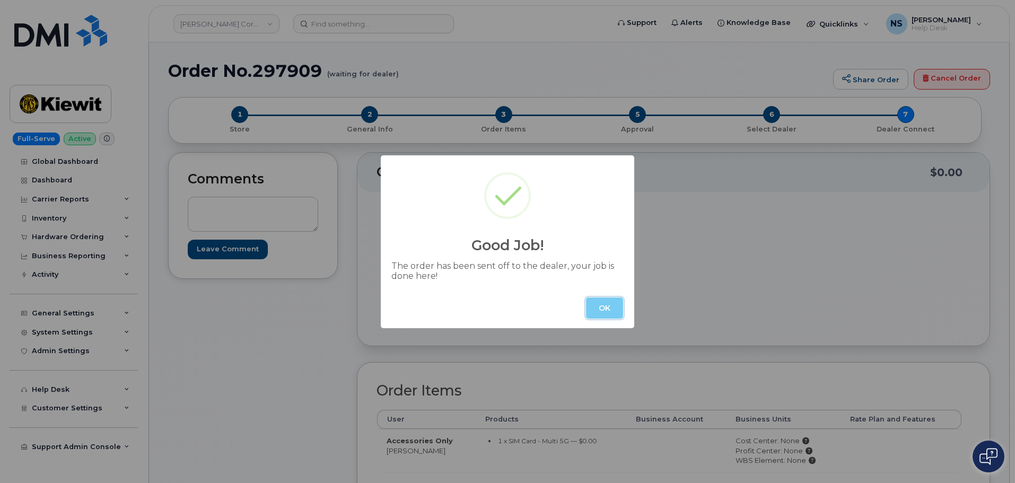
click at [601, 311] on button "OK" at bounding box center [604, 308] width 37 height 21
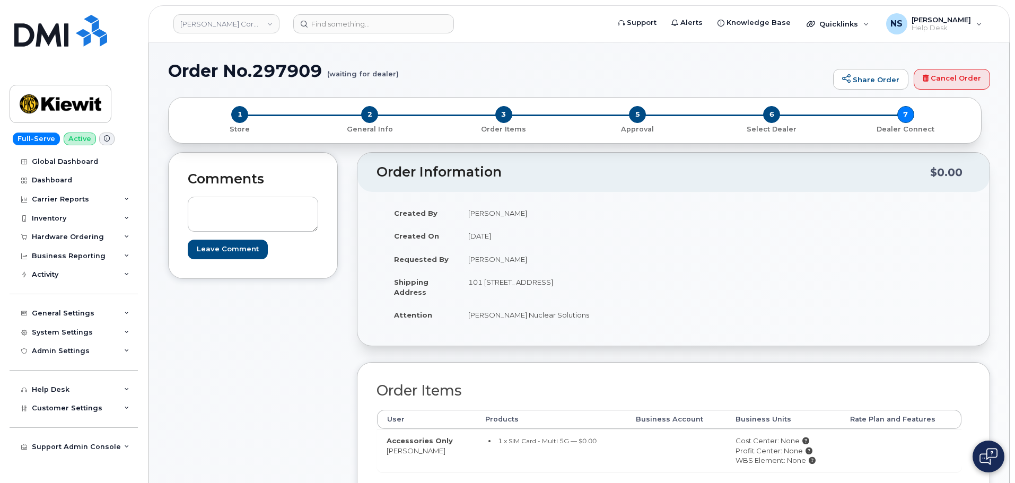
click at [311, 72] on h1 "Order No.297909 (waiting for dealer)" at bounding box center [498, 71] width 660 height 19
copy h1 "297909"
click at [368, 115] on span "2" at bounding box center [369, 114] width 17 height 17
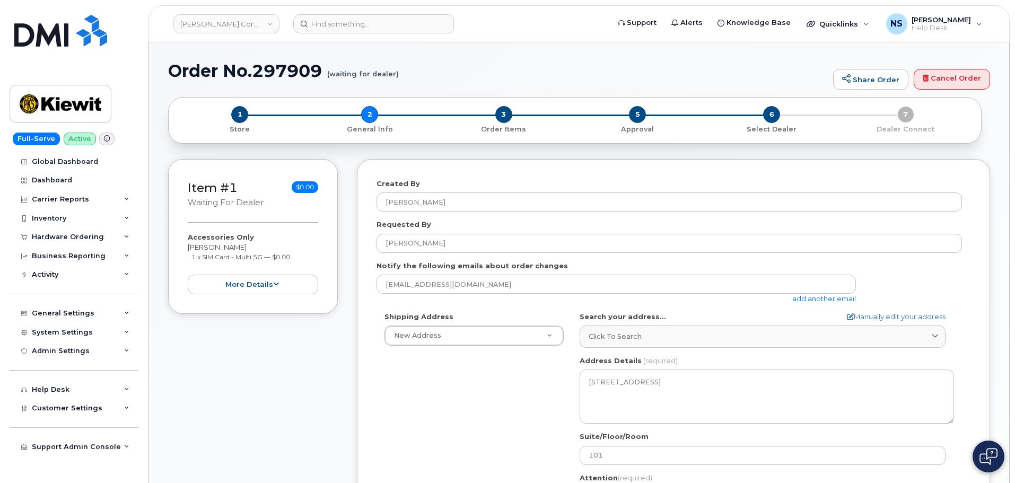
select select
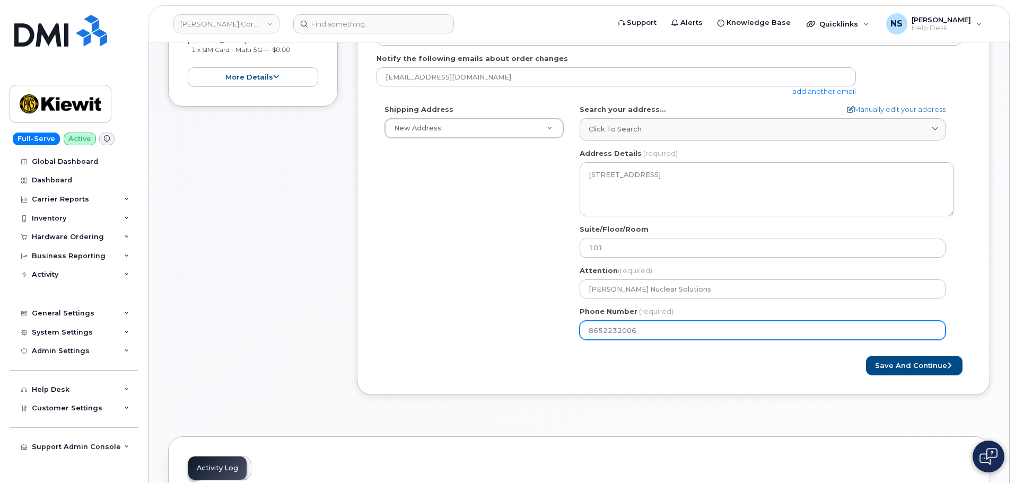
scroll to position [159, 0]
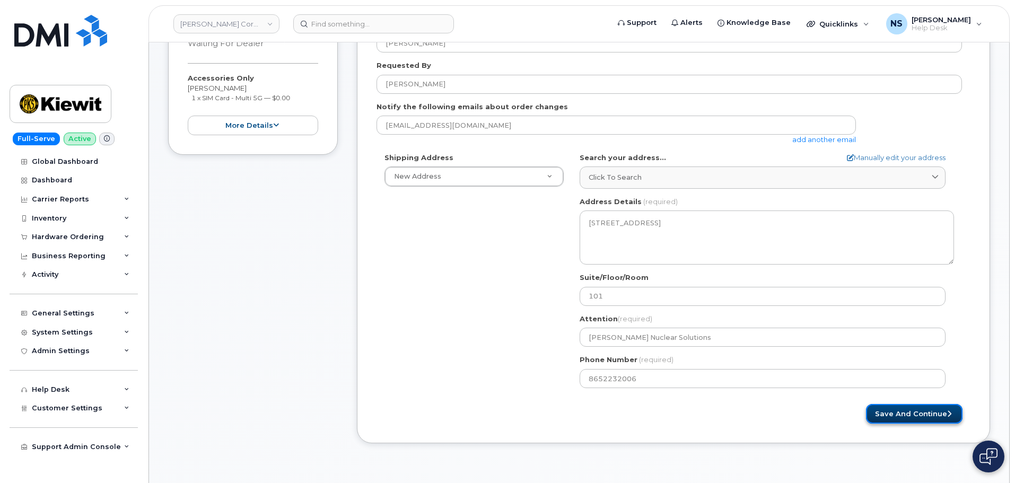
click at [891, 408] on button "Save and Continue" at bounding box center [914, 414] width 97 height 20
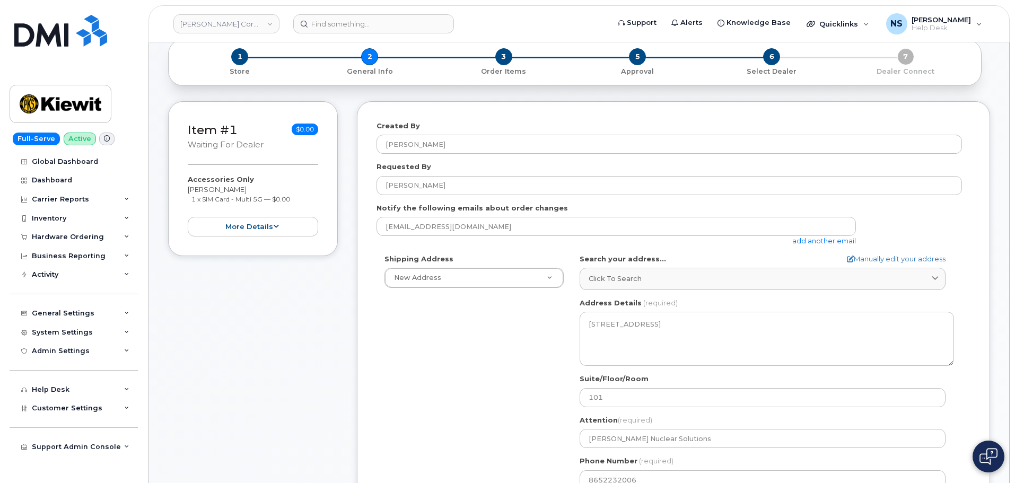
scroll to position [0, 0]
